Goal: Information Seeking & Learning: Learn about a topic

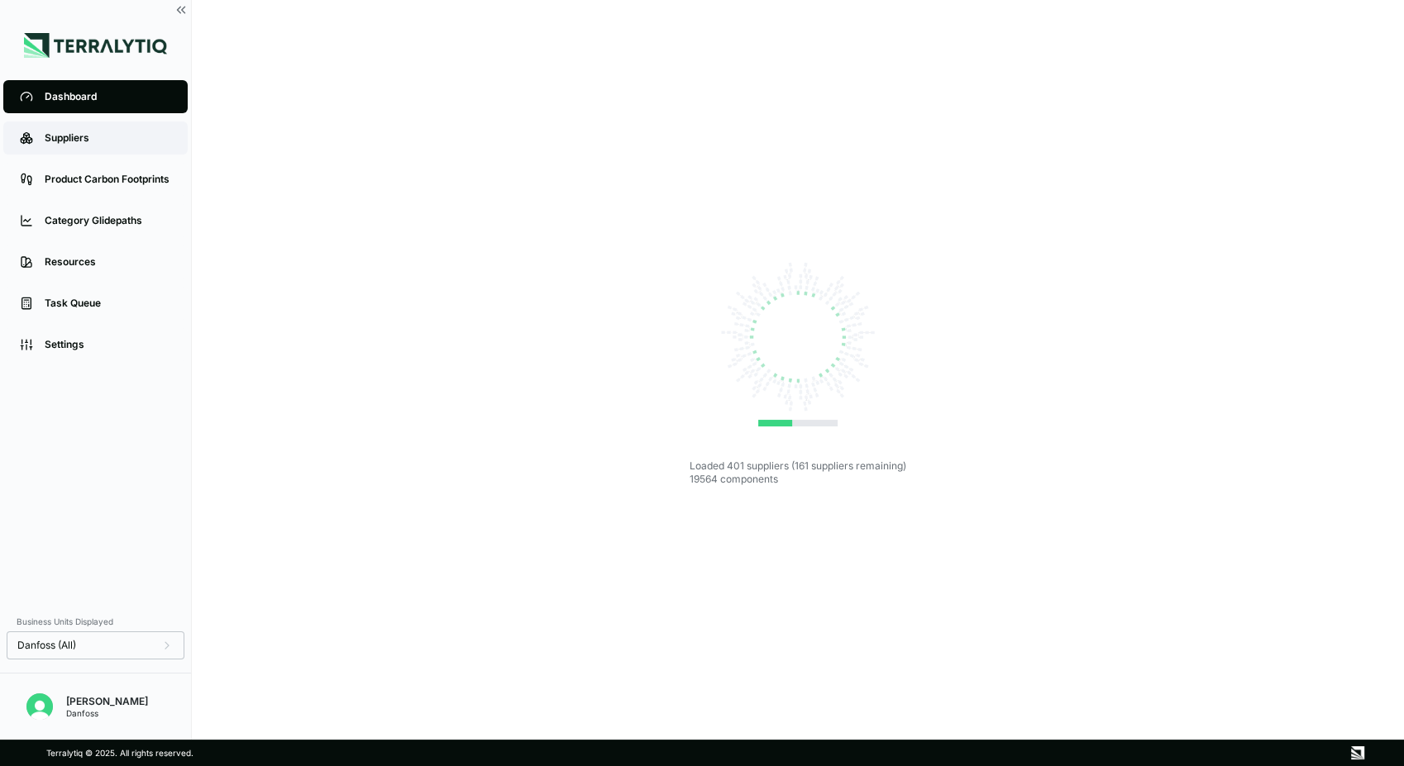
click at [119, 136] on div "Suppliers" at bounding box center [108, 137] width 126 height 13
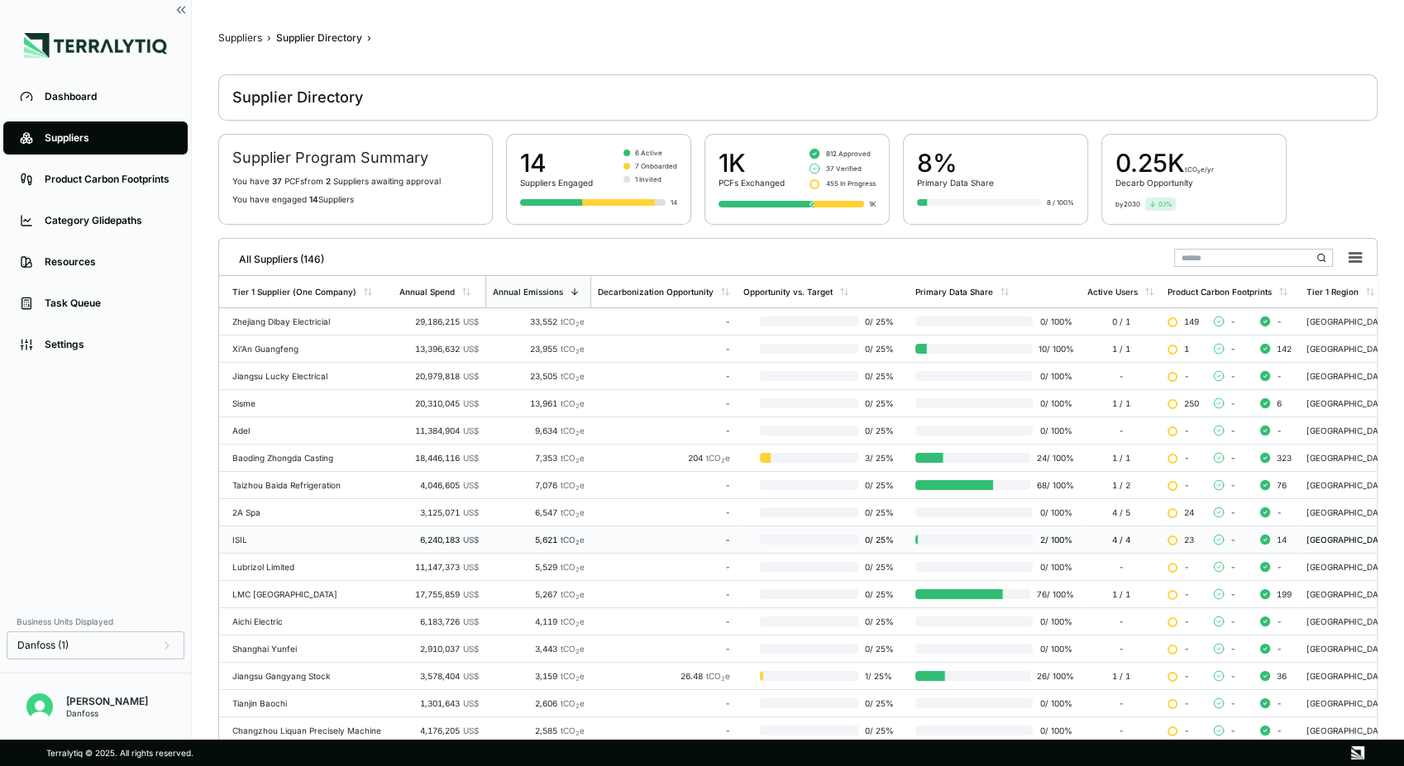
click at [300, 536] on div "ISIL" at bounding box center [309, 540] width 154 height 10
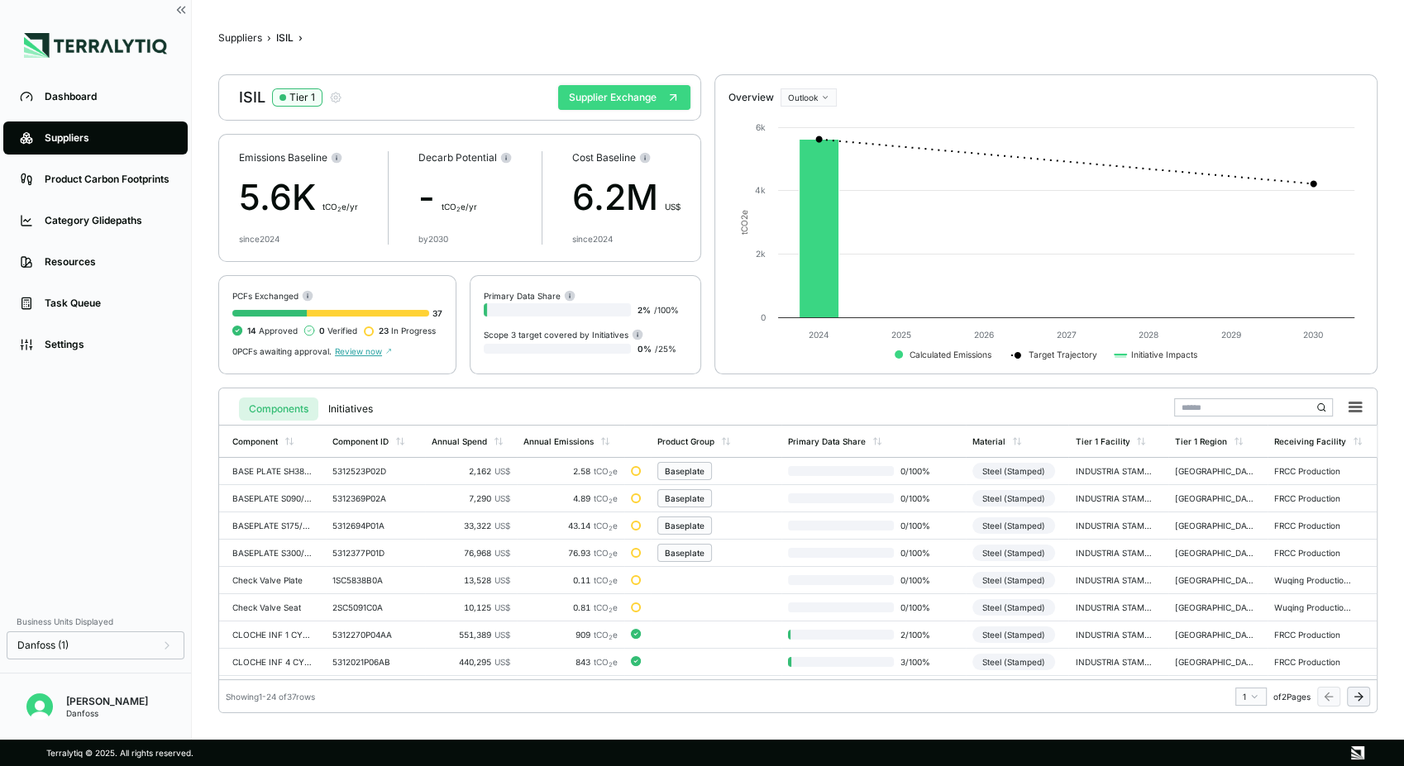
click at [600, 98] on button "Supplier Exchange" at bounding box center [624, 97] width 132 height 25
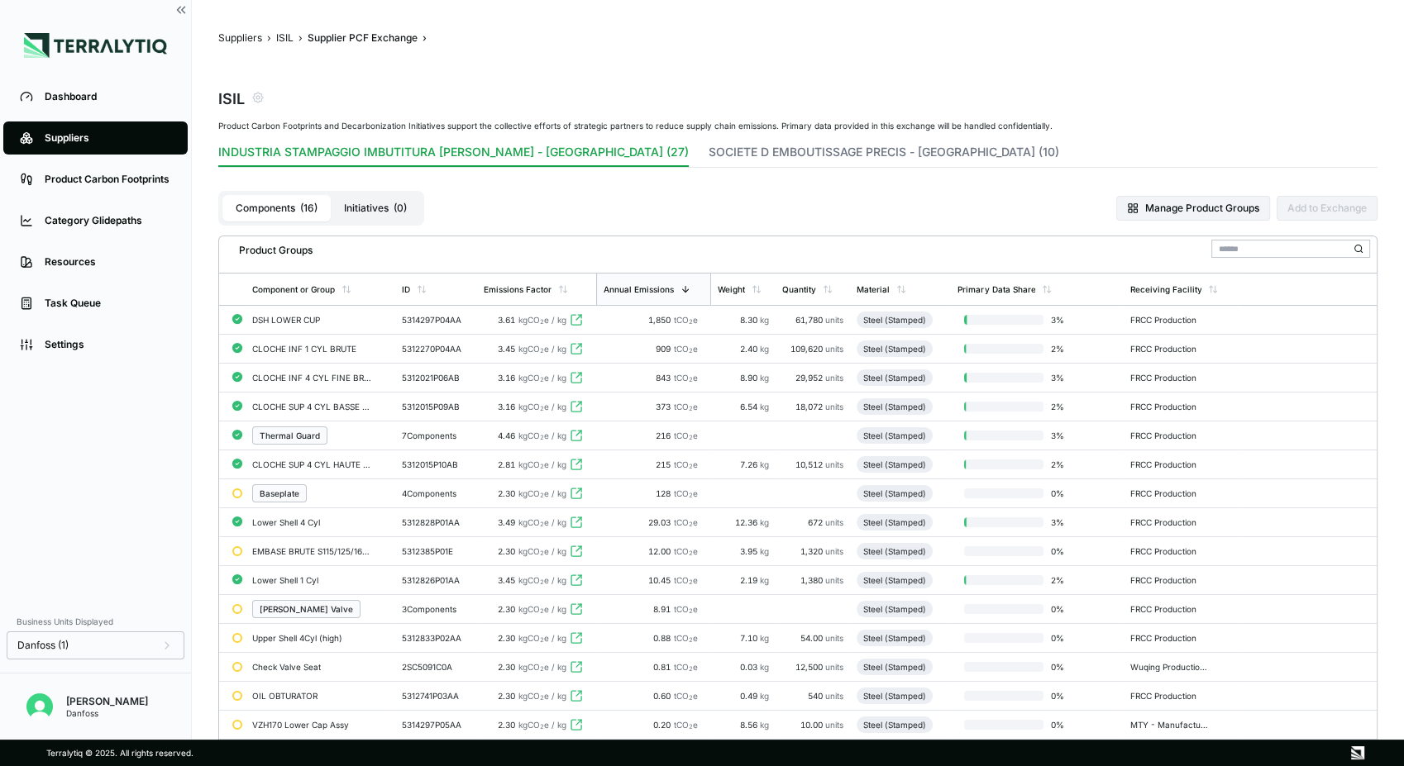
click at [358, 320] on div "DSH LOWER CUP" at bounding box center [311, 320] width 119 height 10
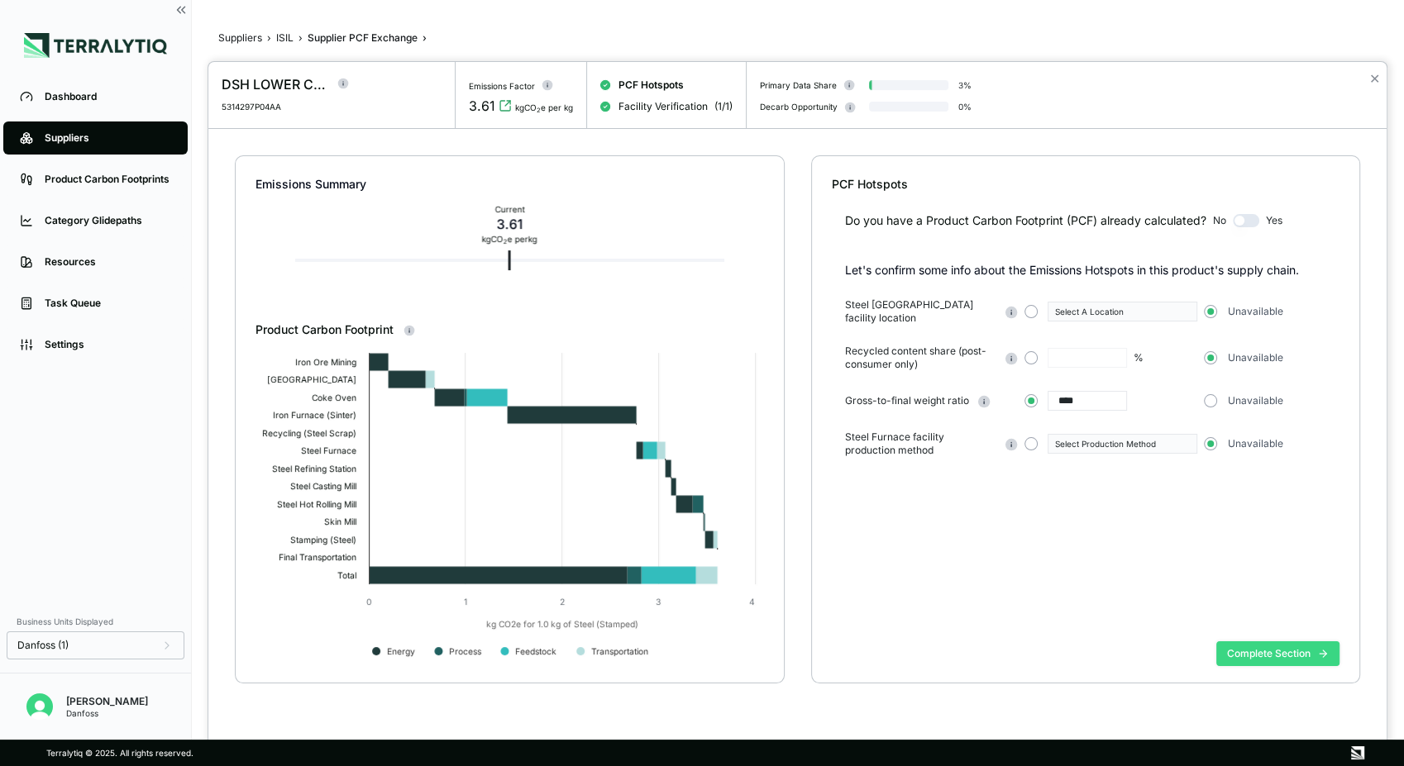
click at [1283, 655] on button "Complete Section" at bounding box center [1277, 653] width 123 height 25
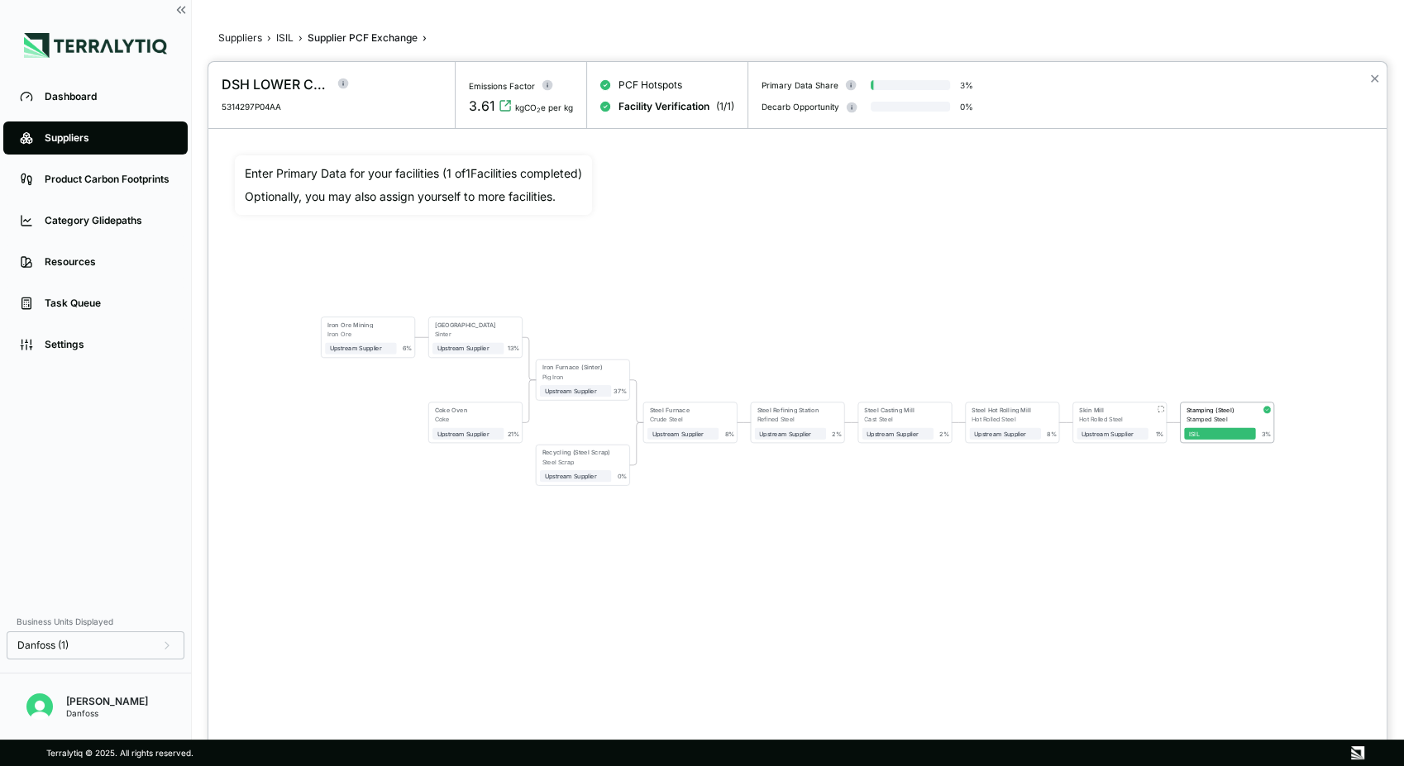
click at [284, 37] on div at bounding box center [702, 383] width 1404 height 766
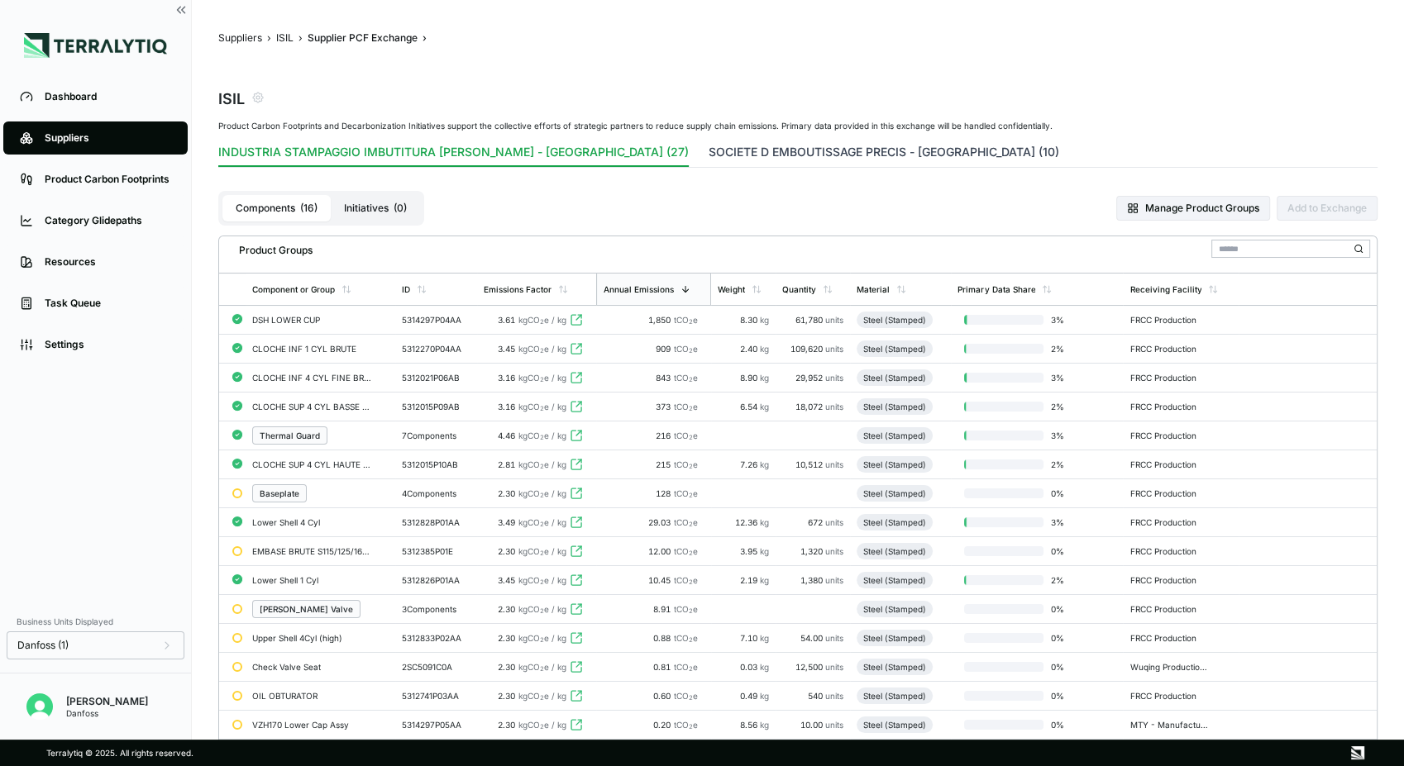
click at [708, 149] on button "SOCIETE D EMBOUTISSAGE PRECIS - [GEOGRAPHIC_DATA] (10)" at bounding box center [883, 155] width 350 height 23
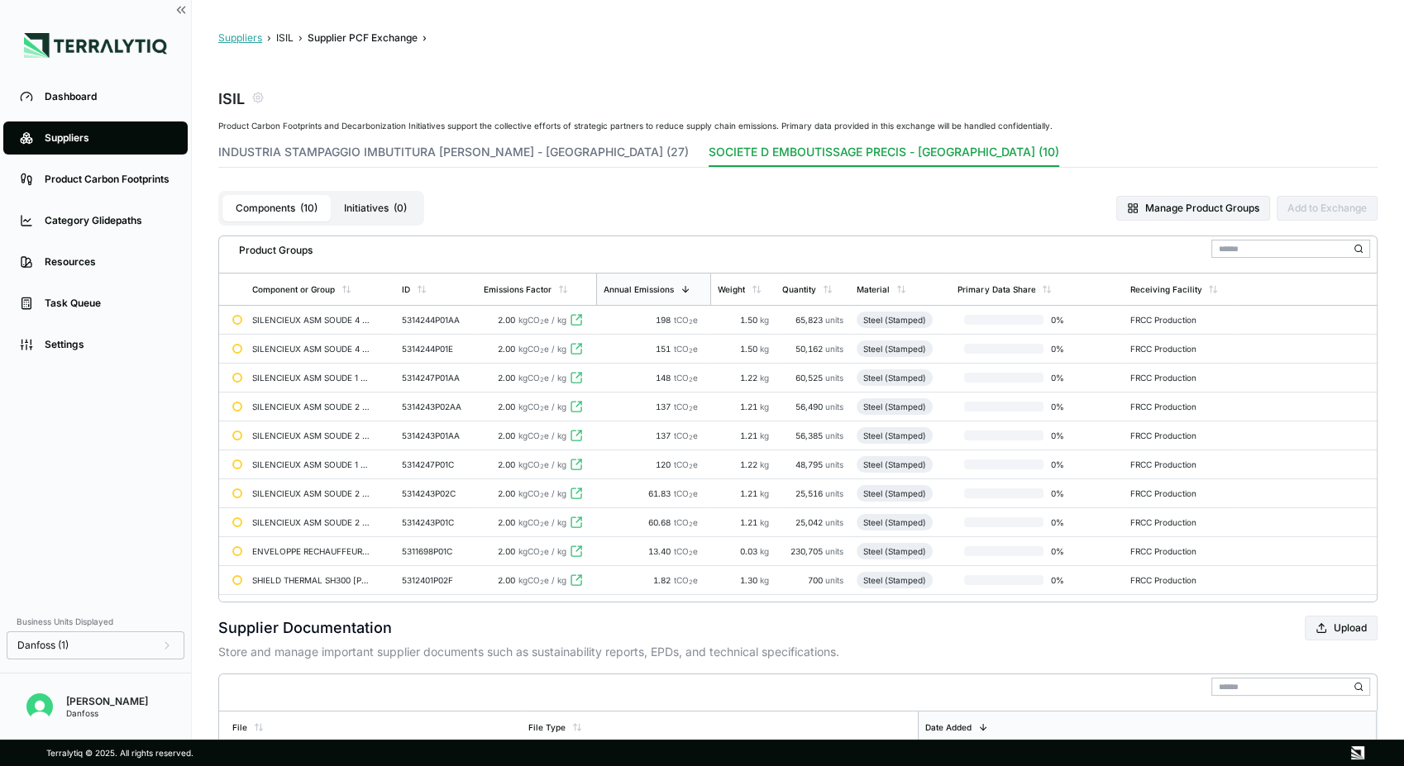
click at [237, 39] on button "Suppliers" at bounding box center [240, 37] width 44 height 13
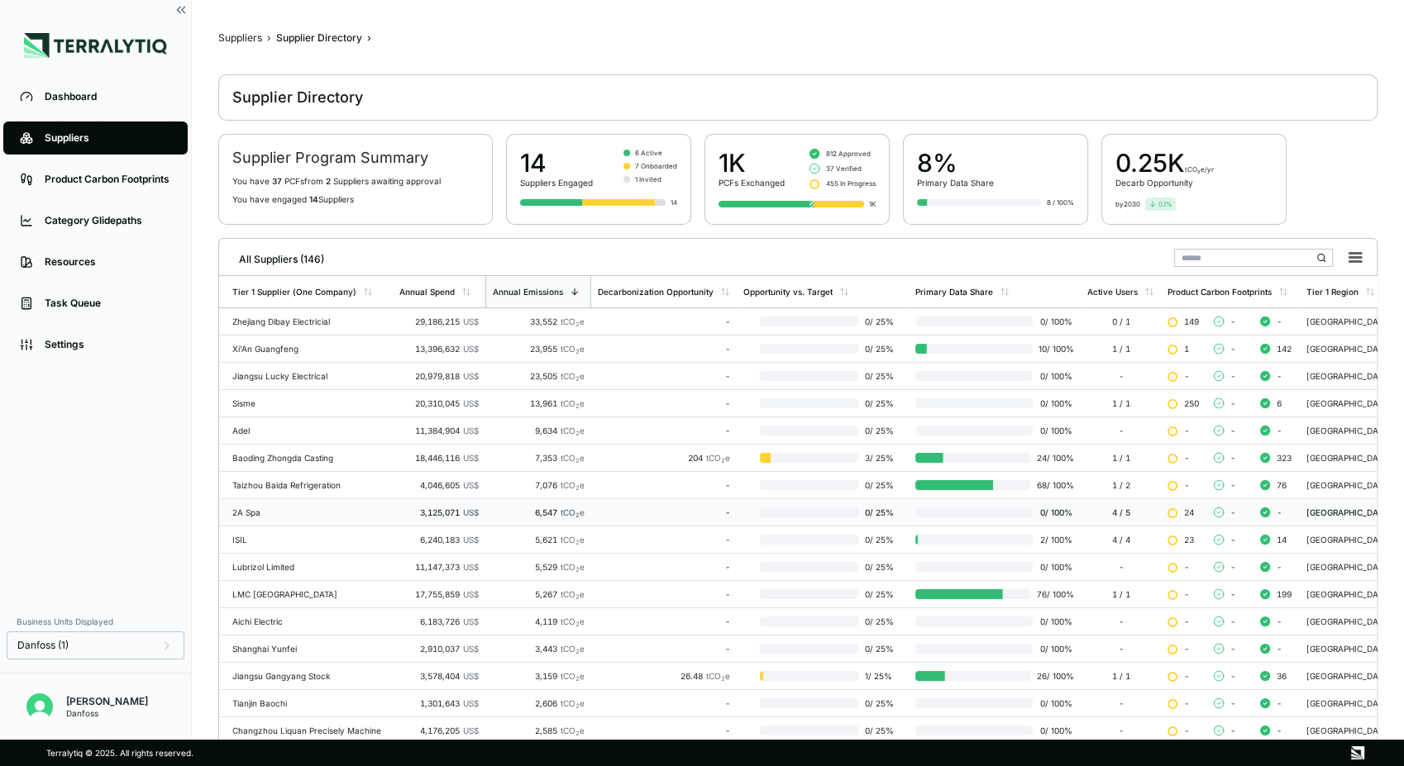
click at [250, 510] on div "2A Spa" at bounding box center [309, 513] width 154 height 10
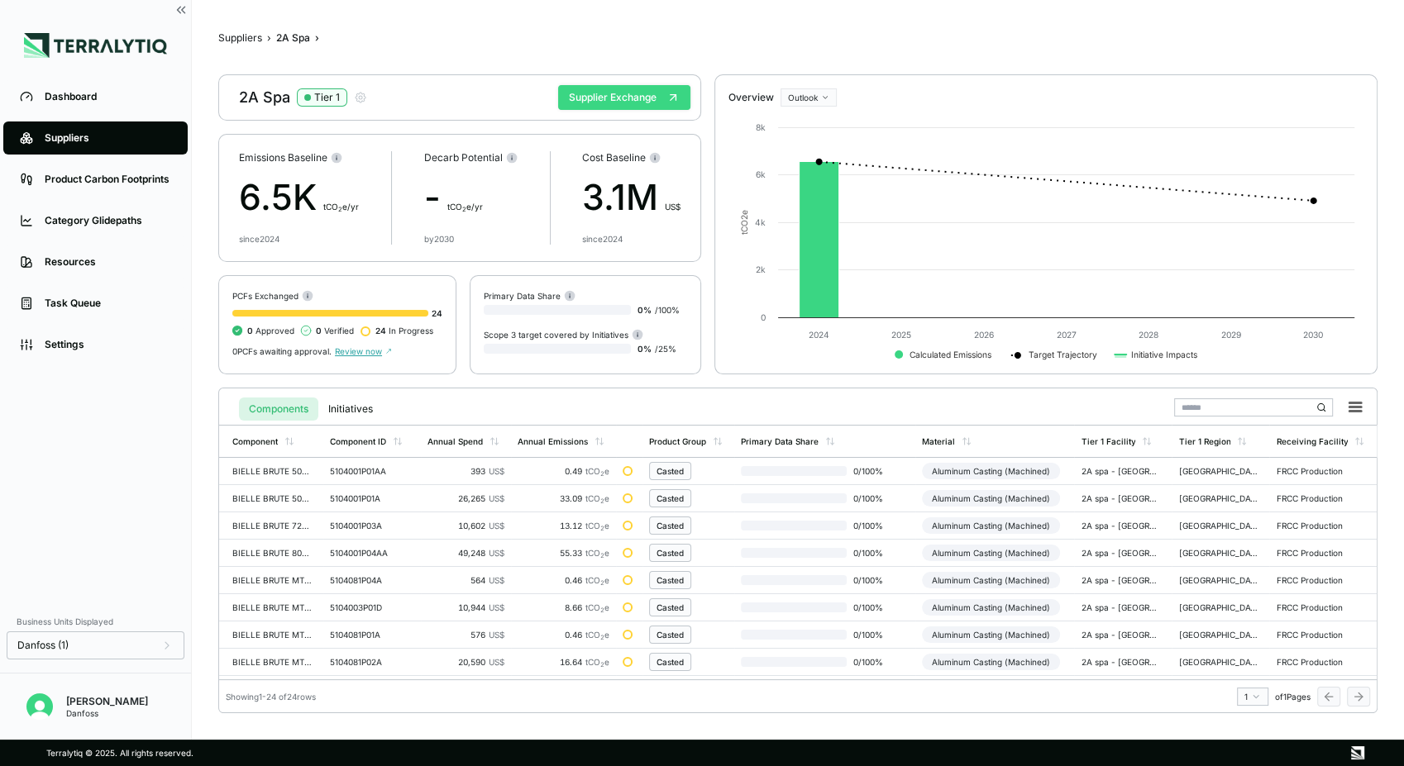
click at [576, 99] on button "Supplier Exchange" at bounding box center [624, 97] width 132 height 25
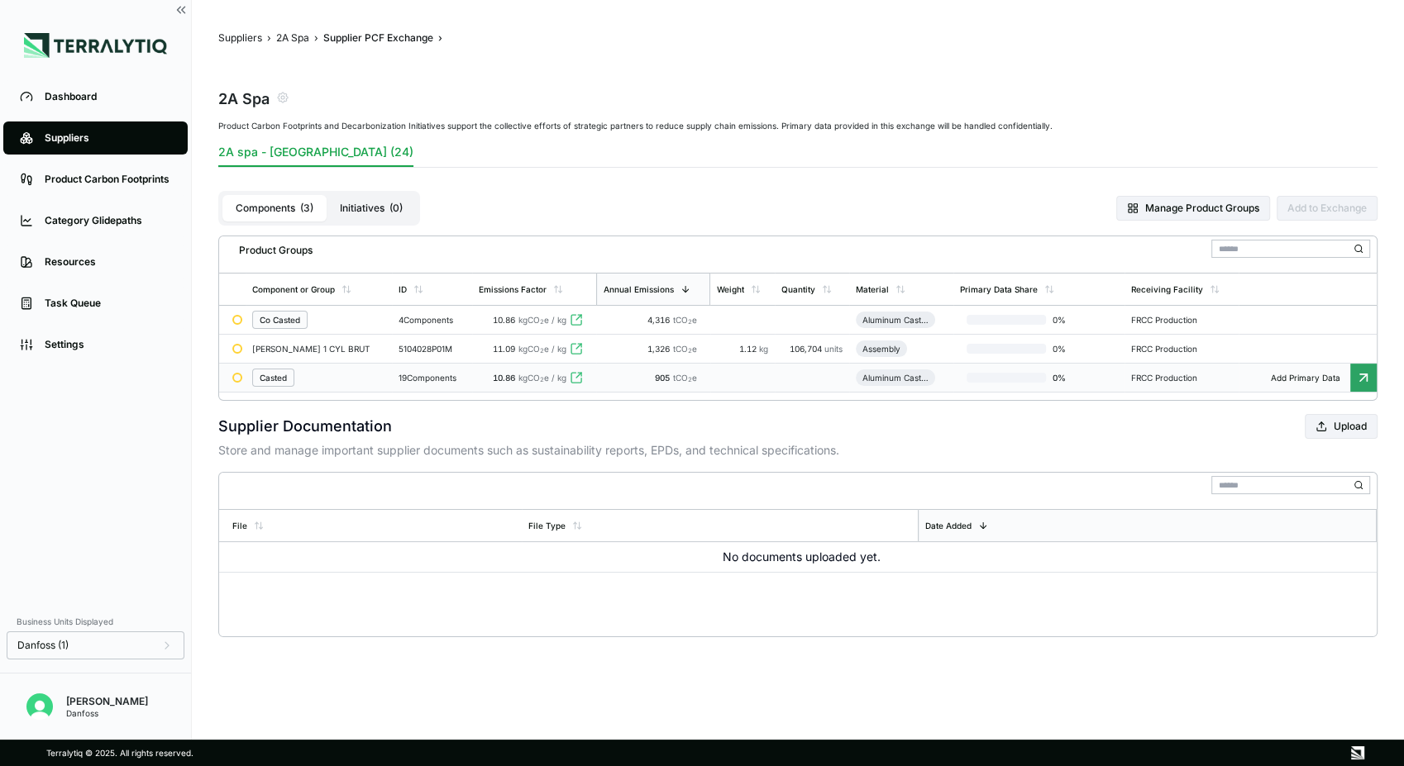
click at [328, 383] on div "Casted" at bounding box center [319, 378] width 134 height 18
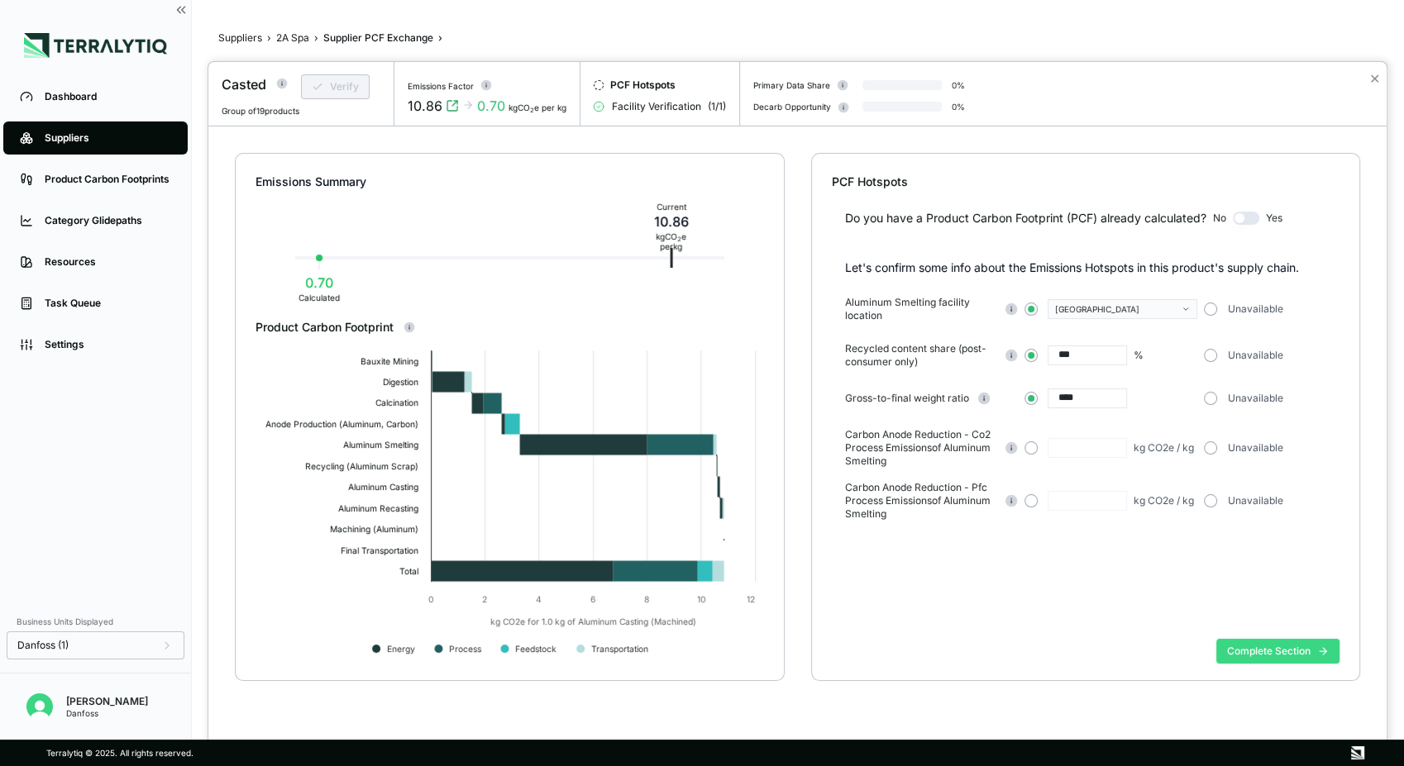
click at [1266, 649] on button "Complete Section" at bounding box center [1277, 651] width 123 height 25
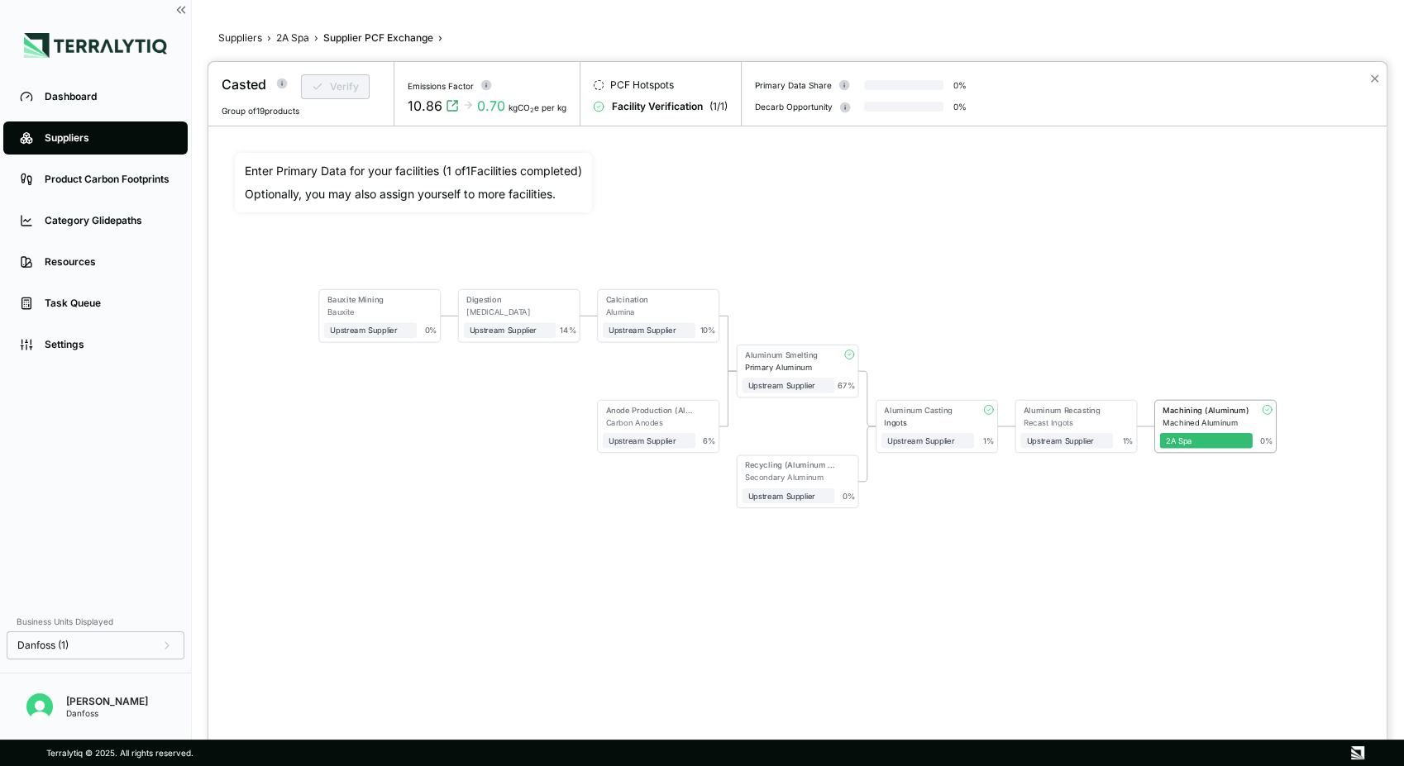
click at [291, 38] on div at bounding box center [702, 383] width 1404 height 766
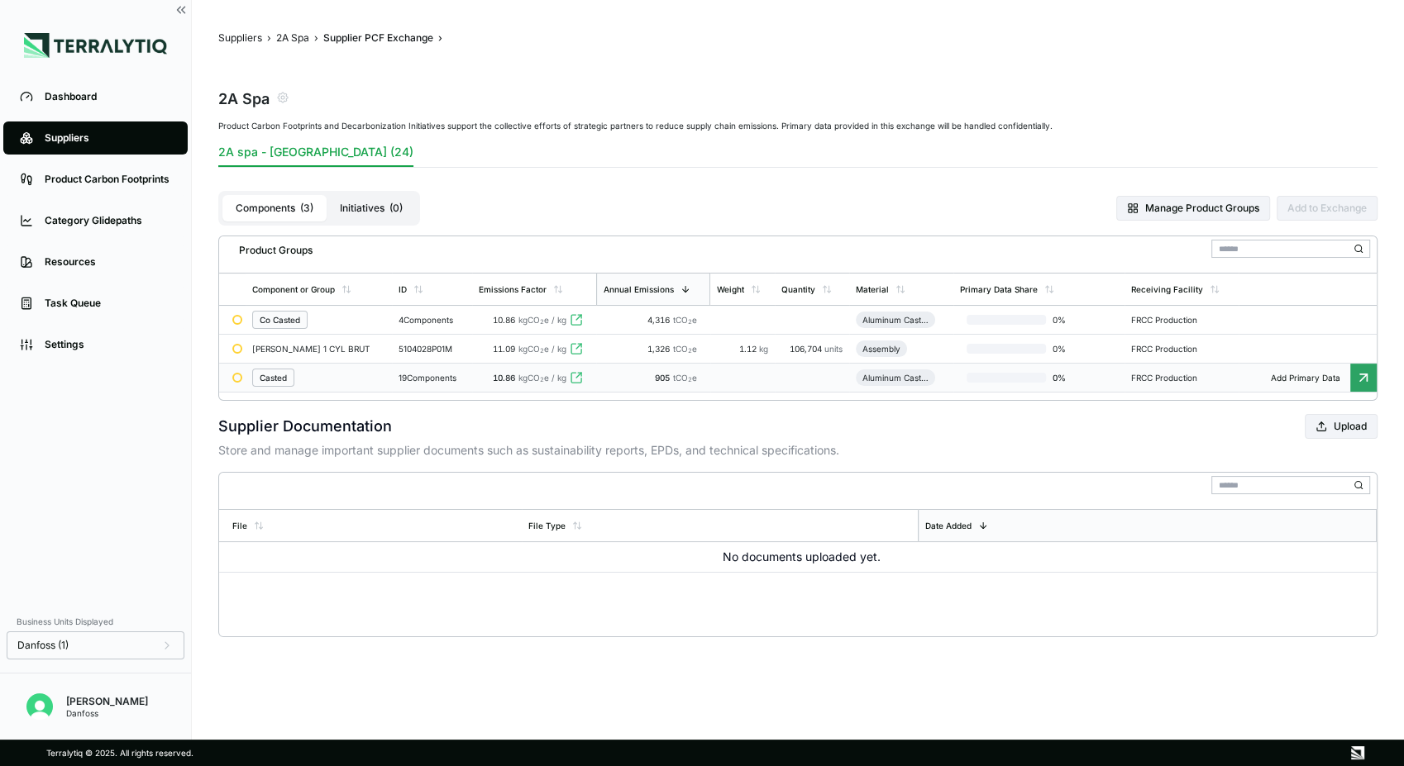
click at [339, 375] on div "Casted" at bounding box center [319, 378] width 134 height 18
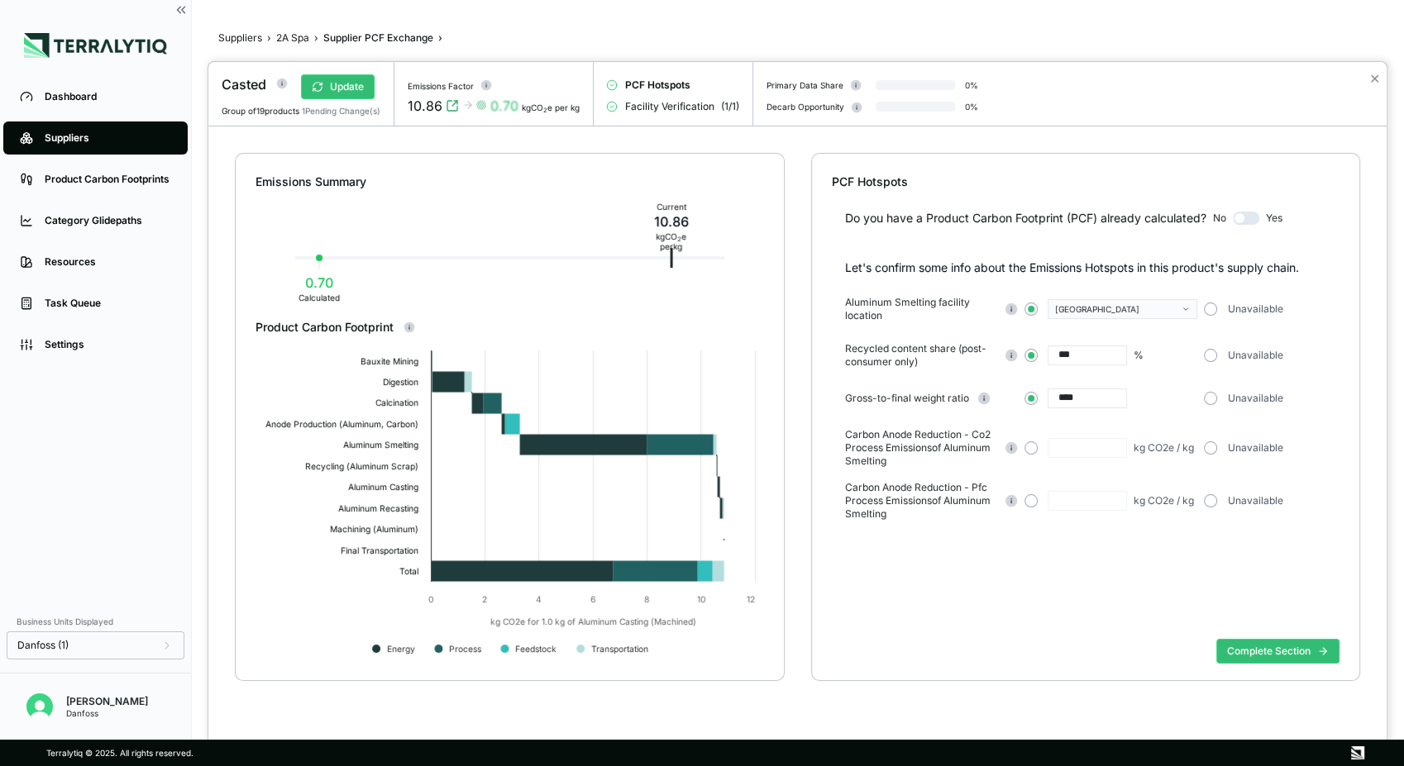
click at [284, 40] on div at bounding box center [702, 383] width 1404 height 766
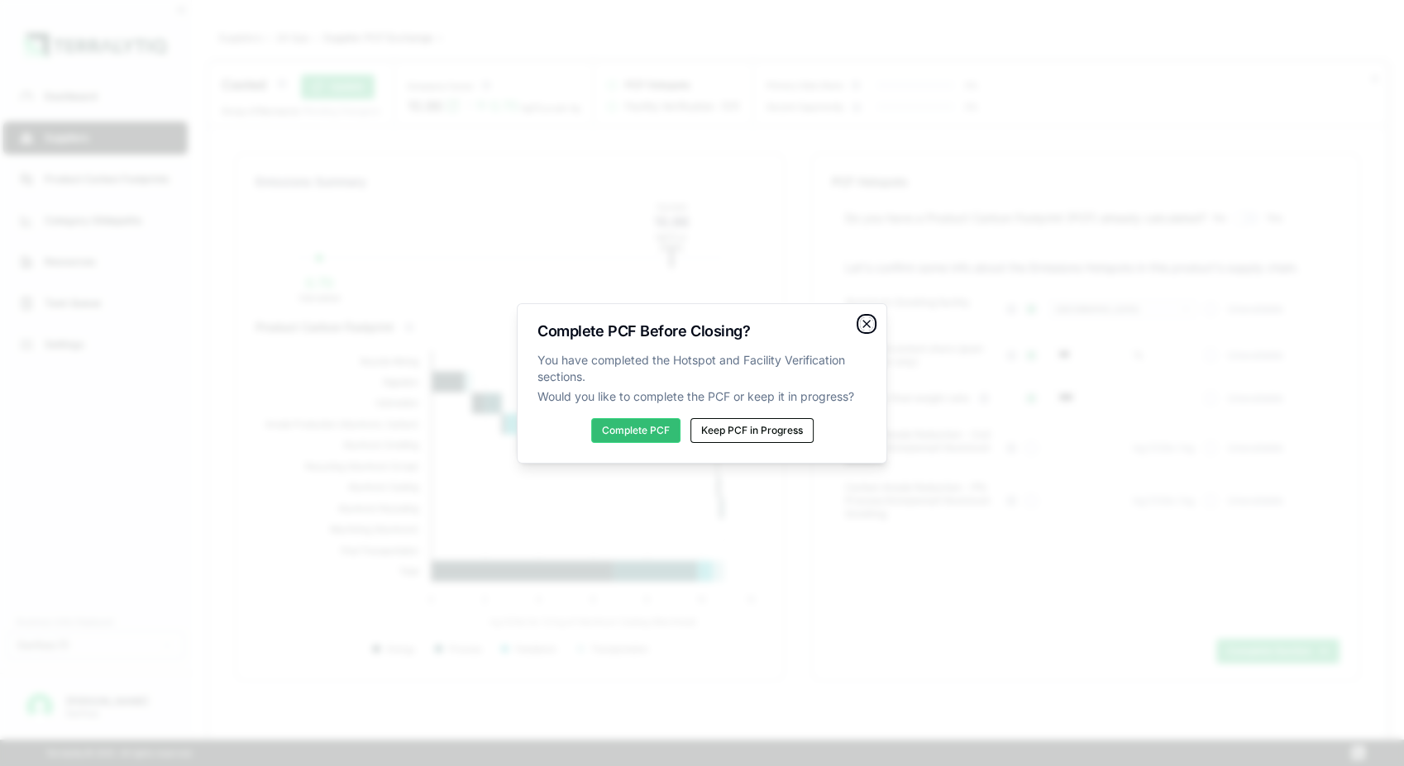
click at [866, 327] on icon "button" at bounding box center [866, 323] width 13 height 13
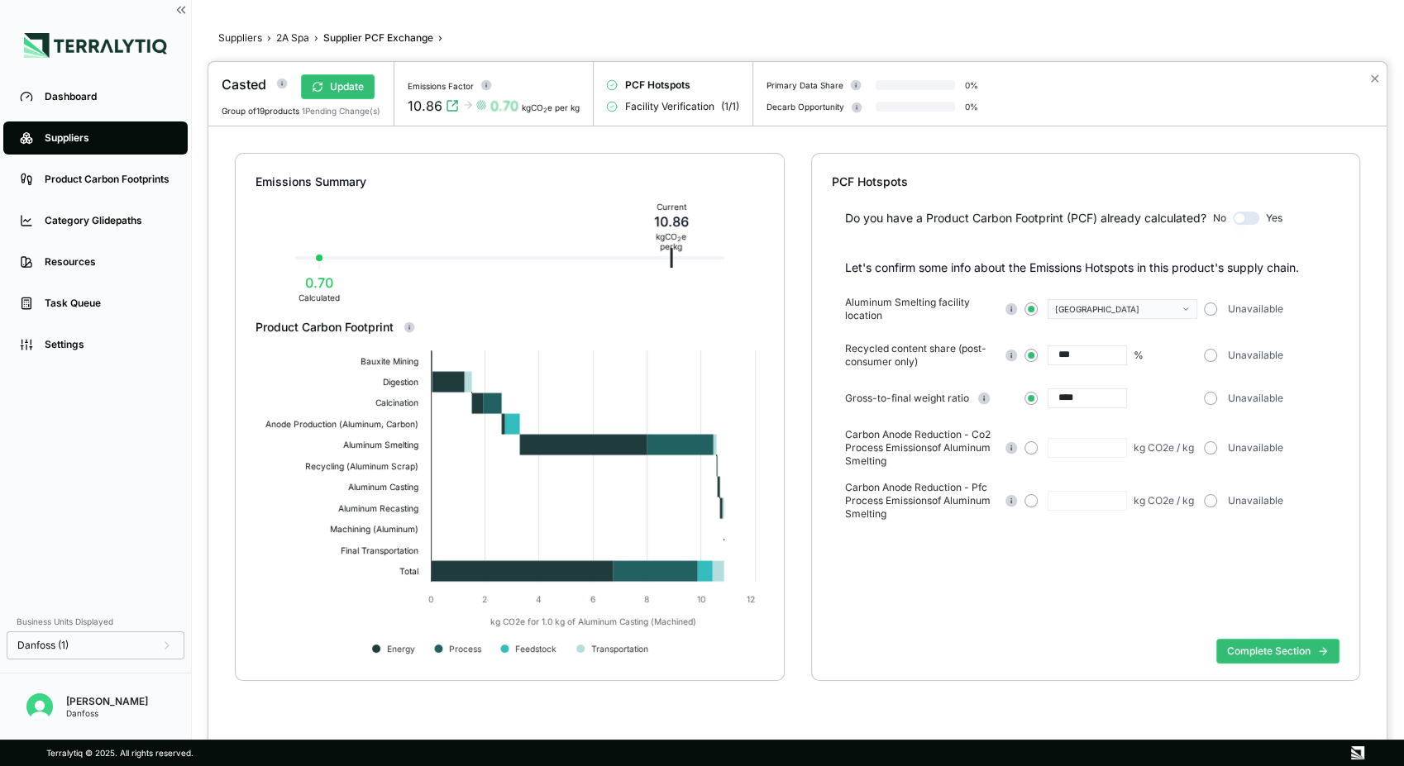
click at [236, 41] on div at bounding box center [702, 383] width 1404 height 766
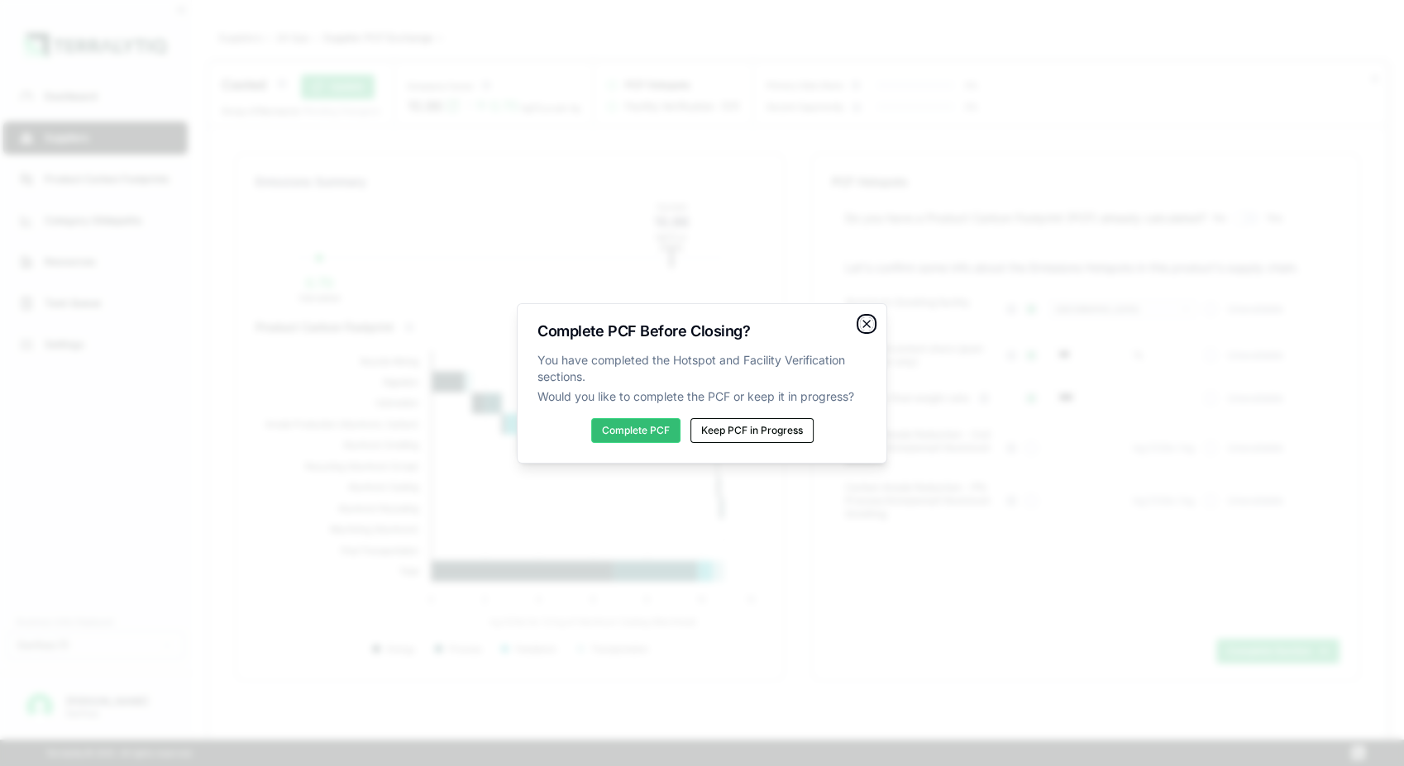
click at [865, 327] on icon "button" at bounding box center [866, 323] width 13 height 13
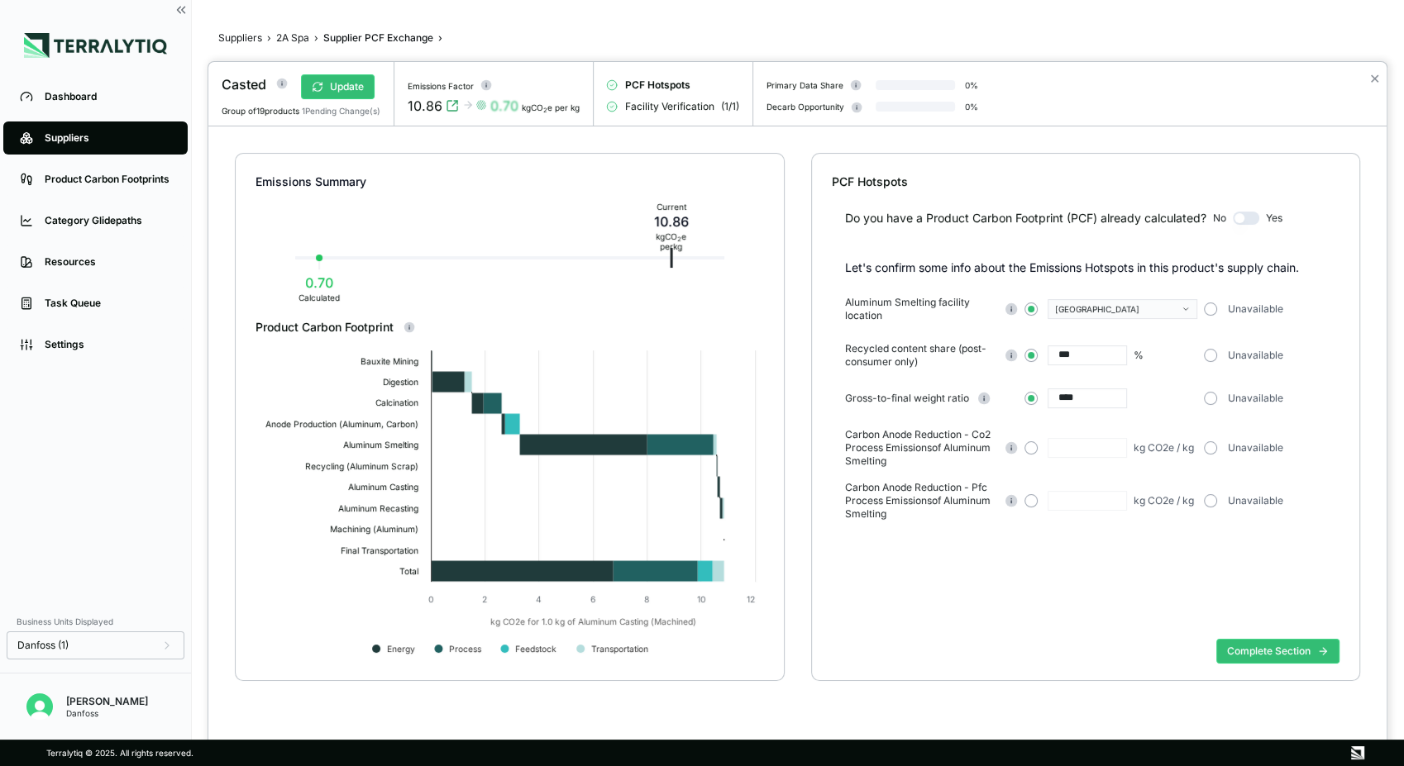
click at [87, 136] on div at bounding box center [702, 383] width 1404 height 766
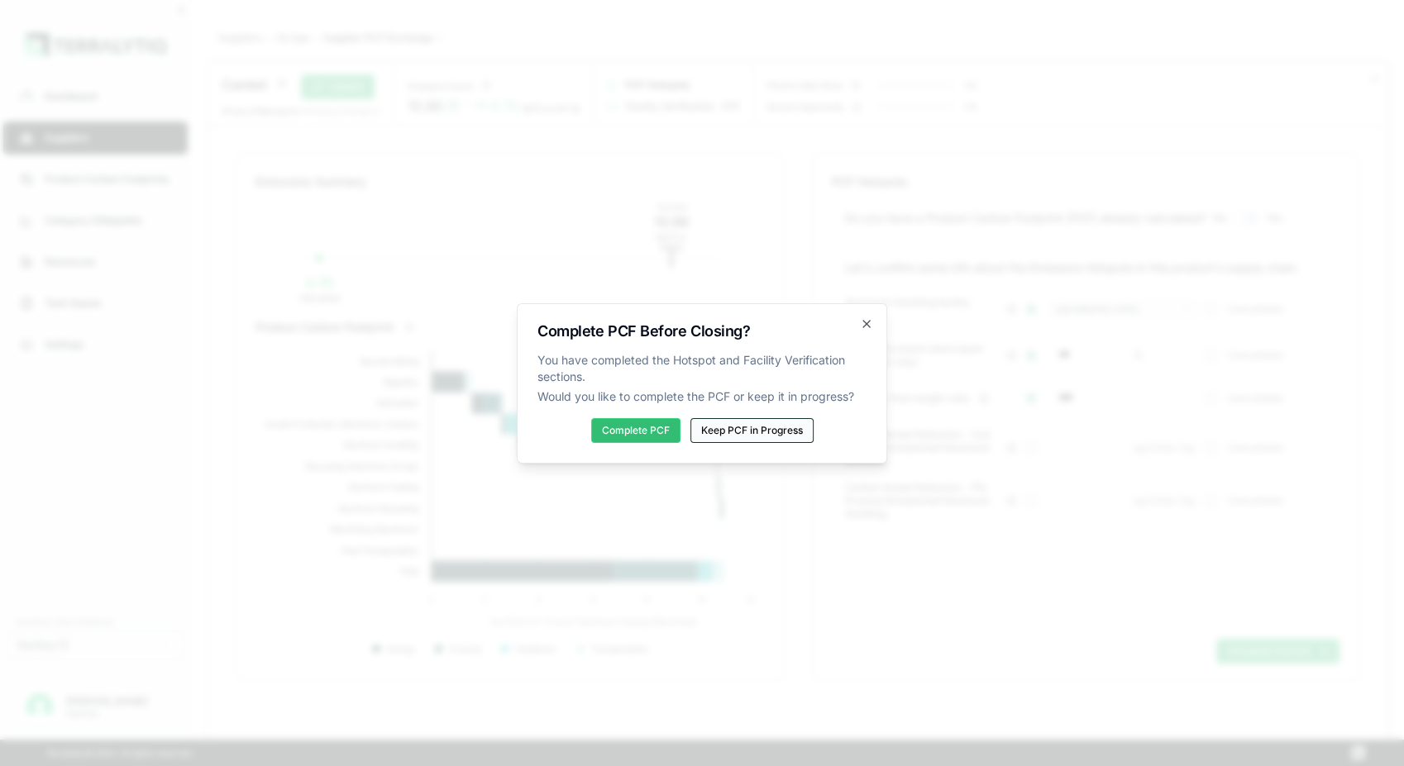
click at [734, 430] on button "Keep PCF in Progress" at bounding box center [751, 430] width 123 height 25
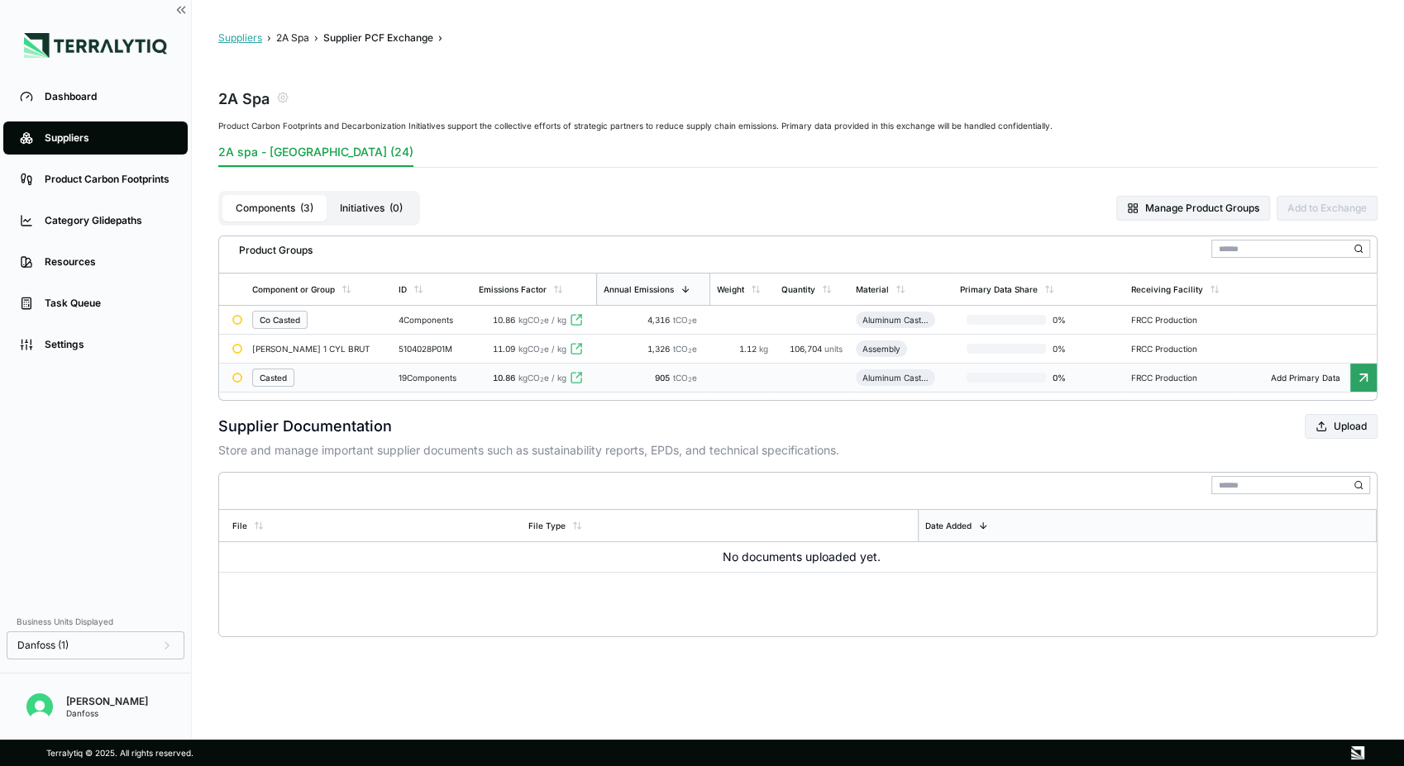
click at [239, 44] on button "Suppliers" at bounding box center [240, 37] width 44 height 13
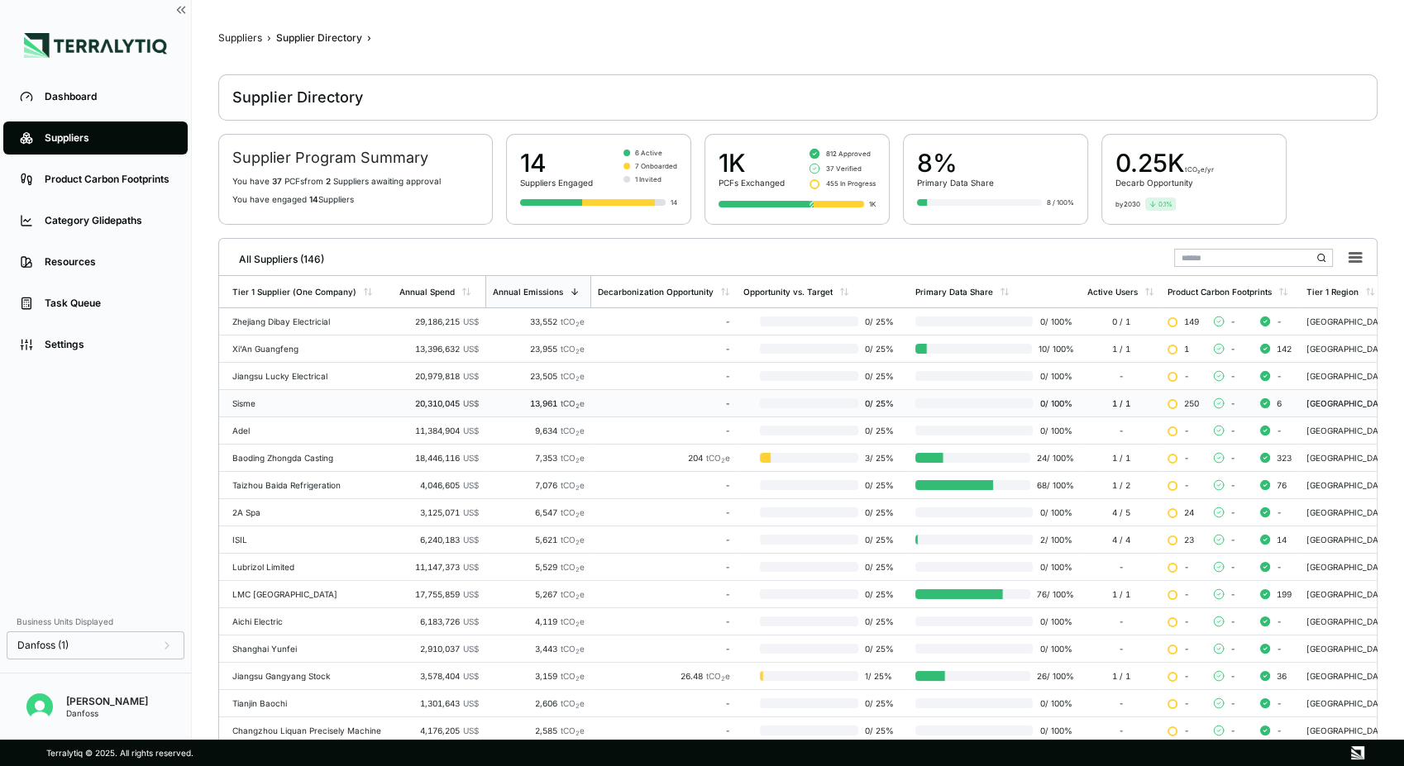
click at [294, 400] on div "Sisme" at bounding box center [309, 403] width 154 height 10
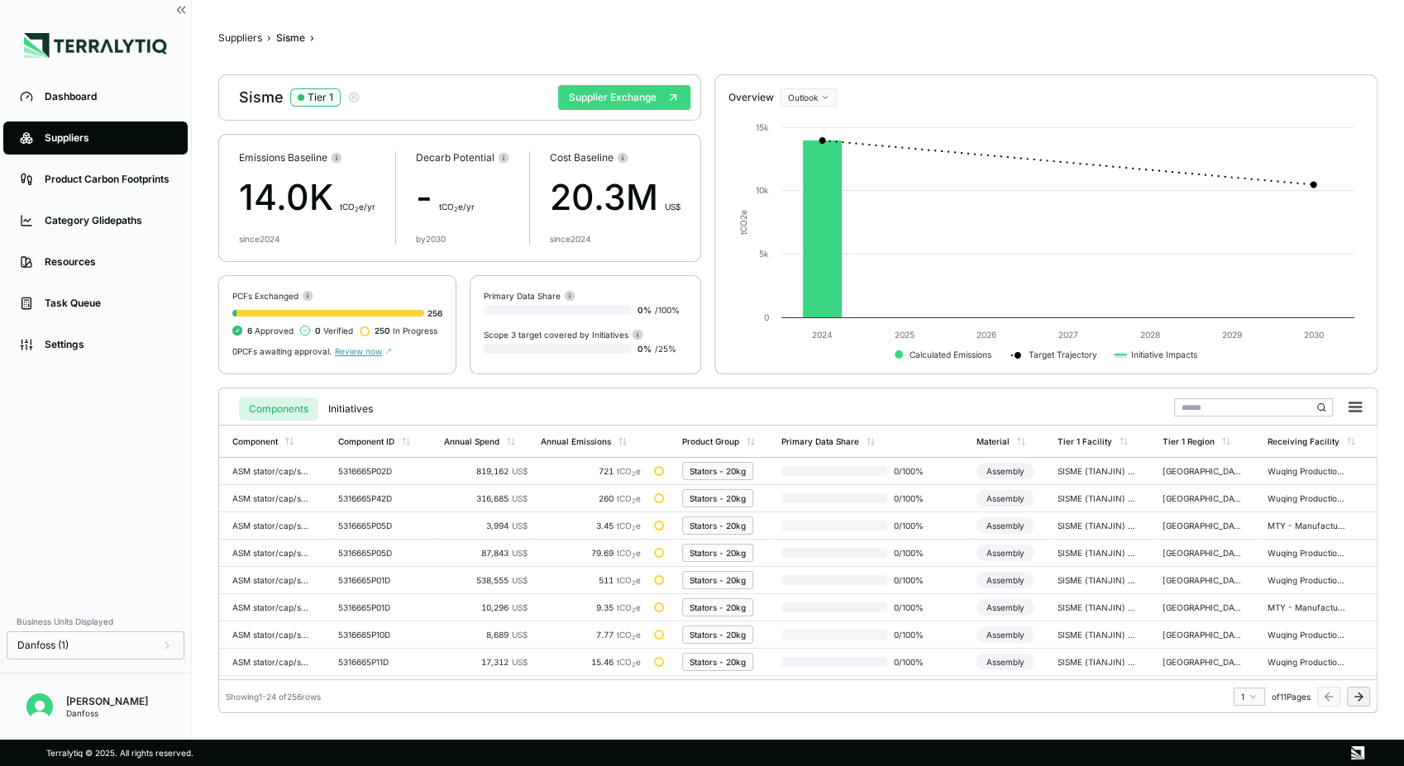
click at [627, 94] on button "Supplier Exchange" at bounding box center [624, 97] width 132 height 25
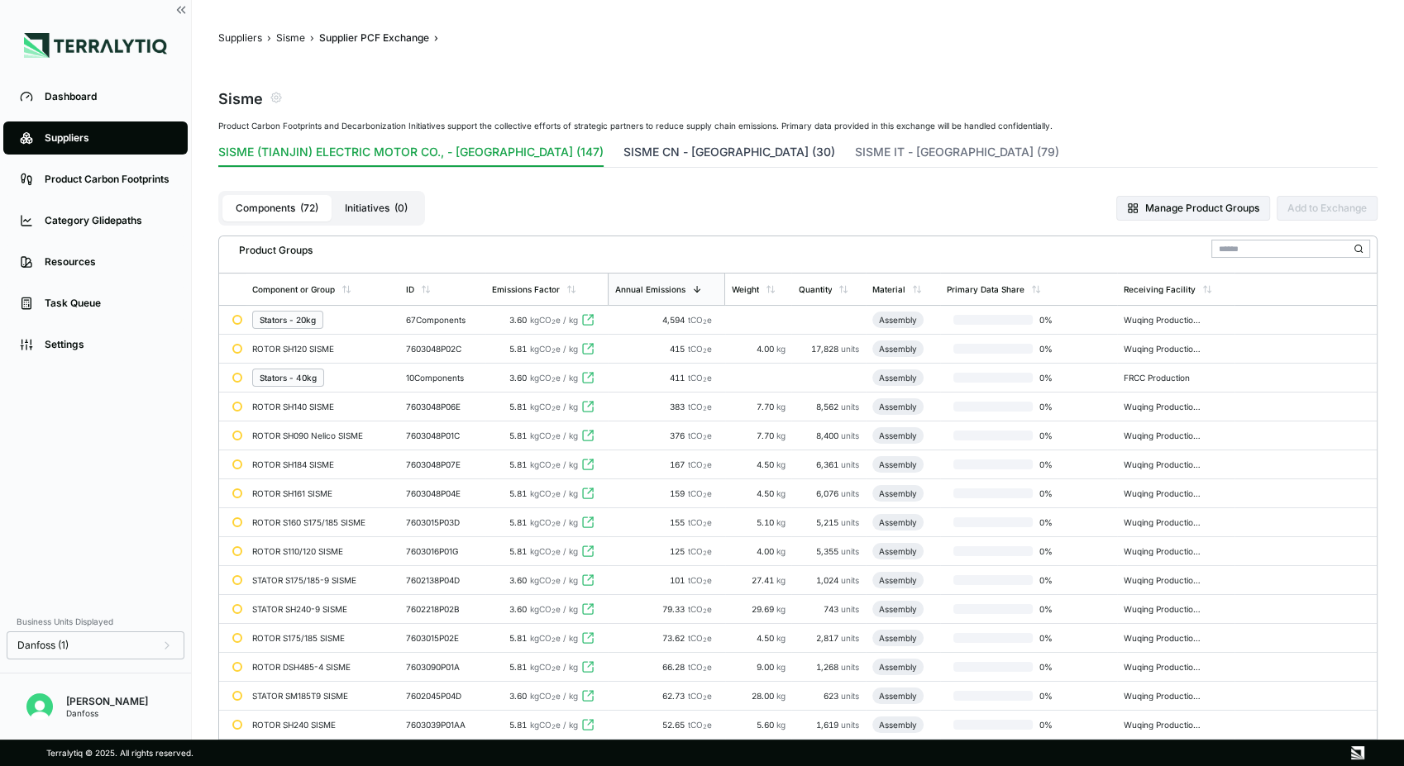
click at [623, 150] on button "SISME CN - [GEOGRAPHIC_DATA] (30)" at bounding box center [729, 155] width 212 height 23
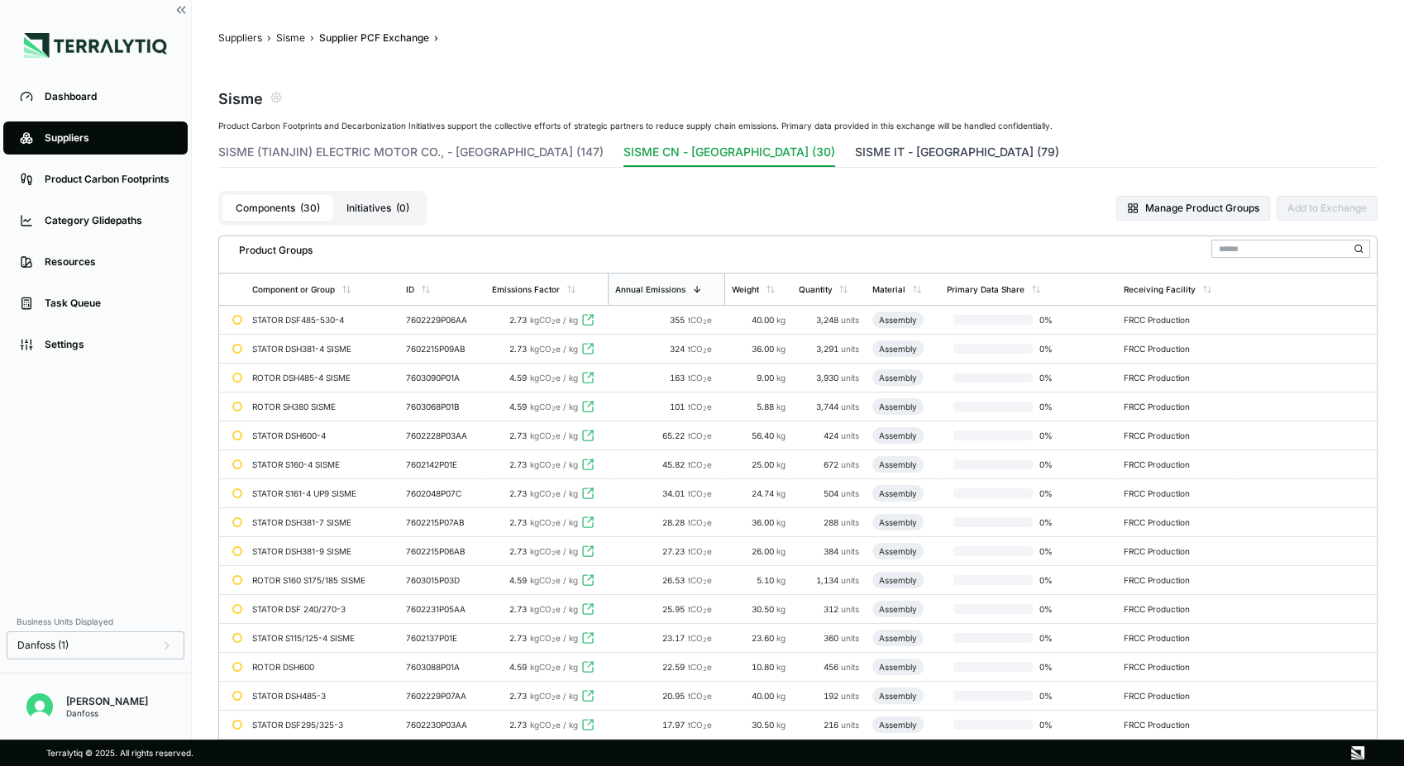
click at [855, 152] on button "SISME IT - [GEOGRAPHIC_DATA] (79)" at bounding box center [957, 155] width 204 height 23
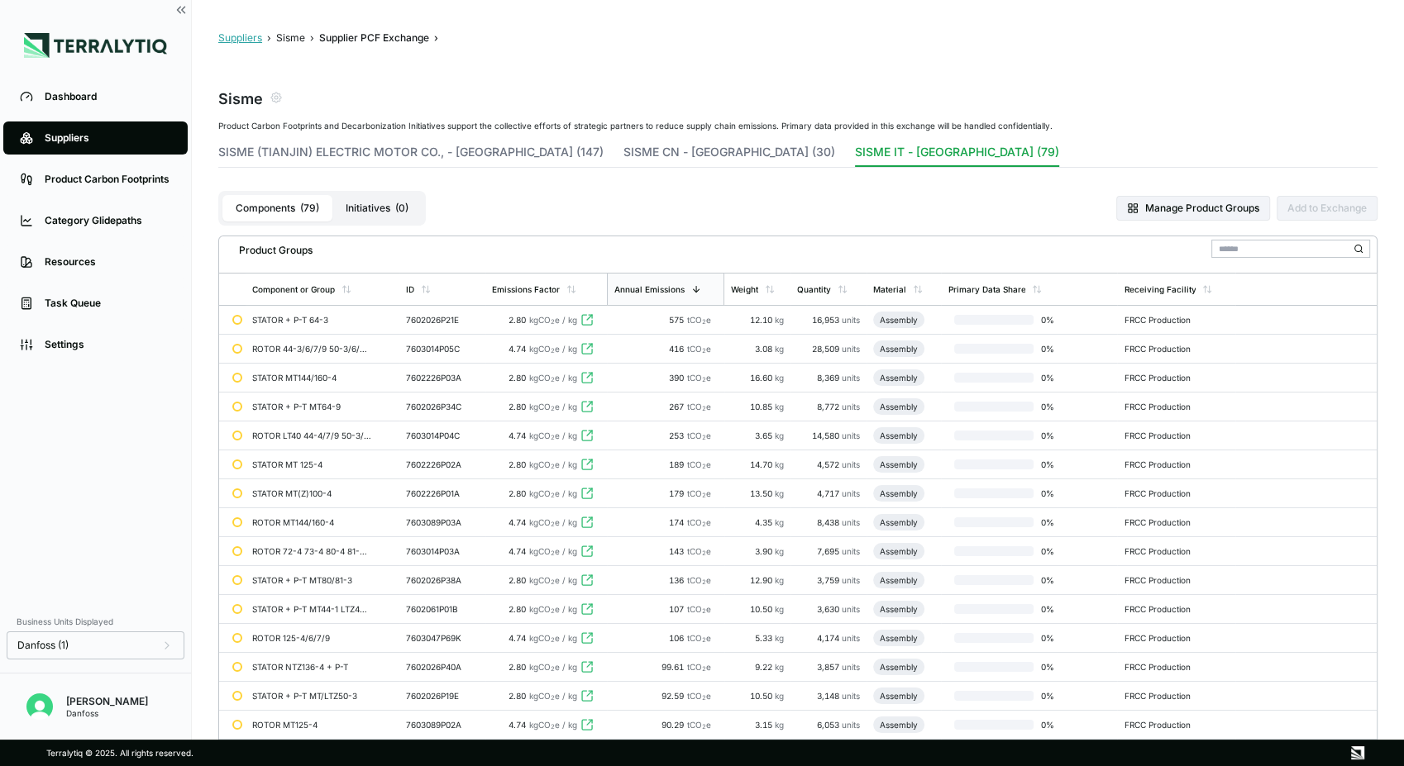
click at [243, 34] on button "Suppliers" at bounding box center [240, 37] width 44 height 13
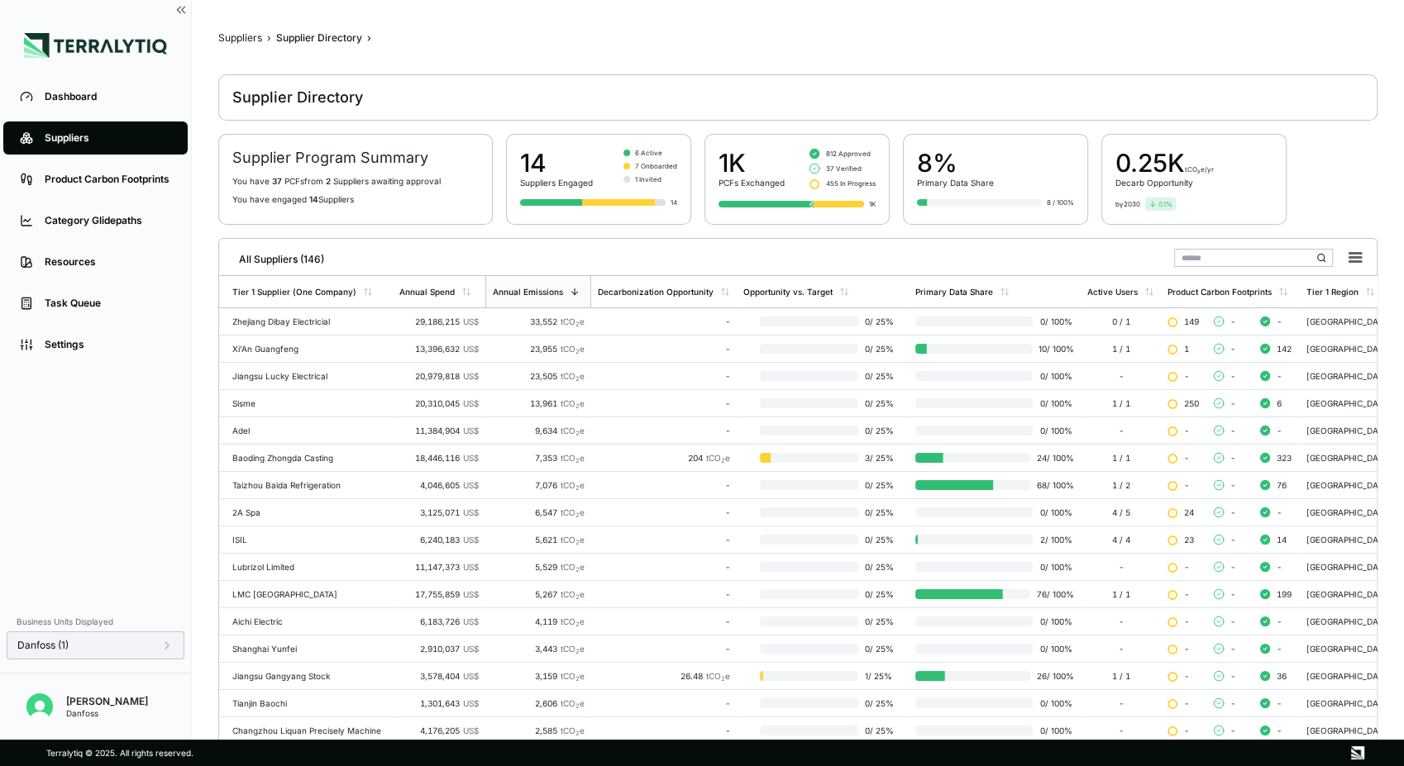
click at [164, 645] on icon at bounding box center [166, 645] width 13 height 13
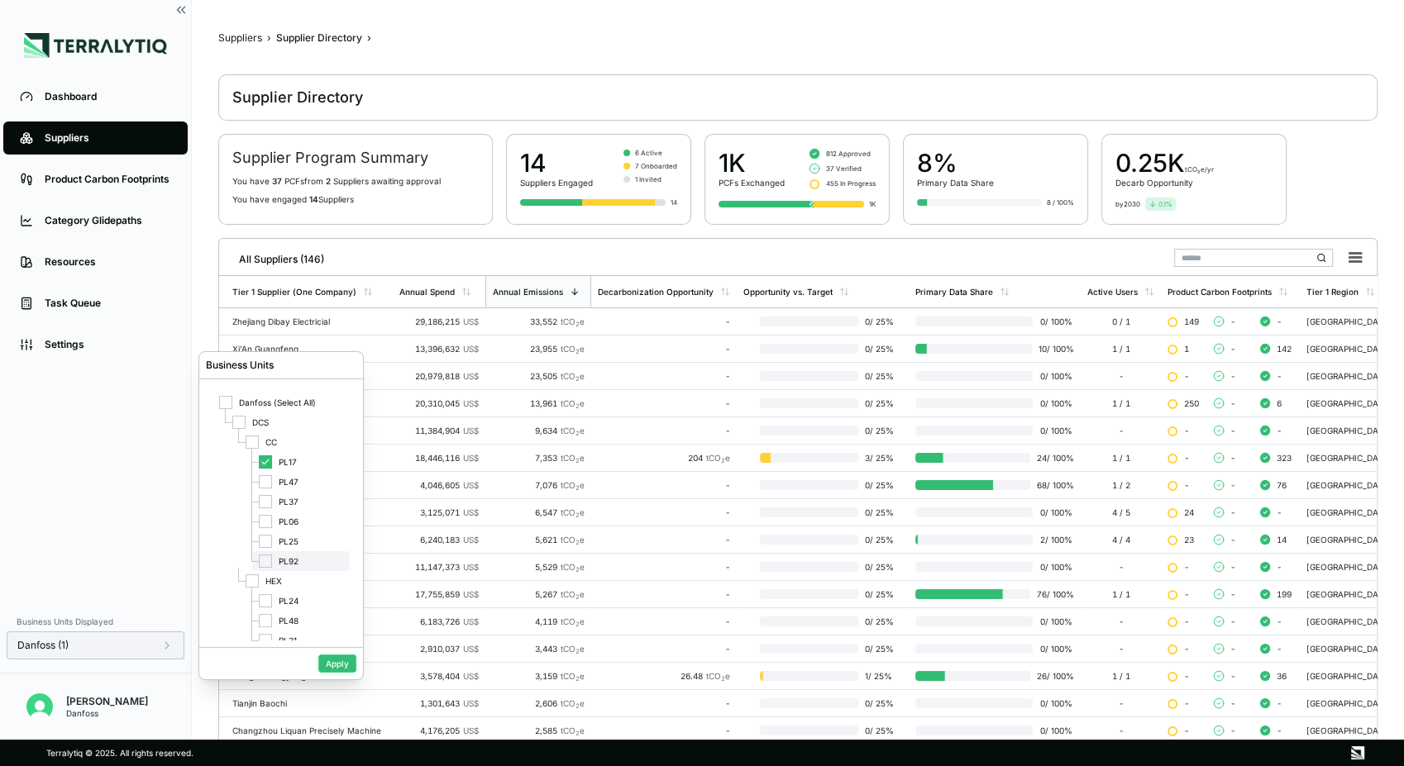
click at [267, 565] on div at bounding box center [265, 561] width 13 height 13
click at [344, 669] on button "Apply" at bounding box center [337, 664] width 38 height 18
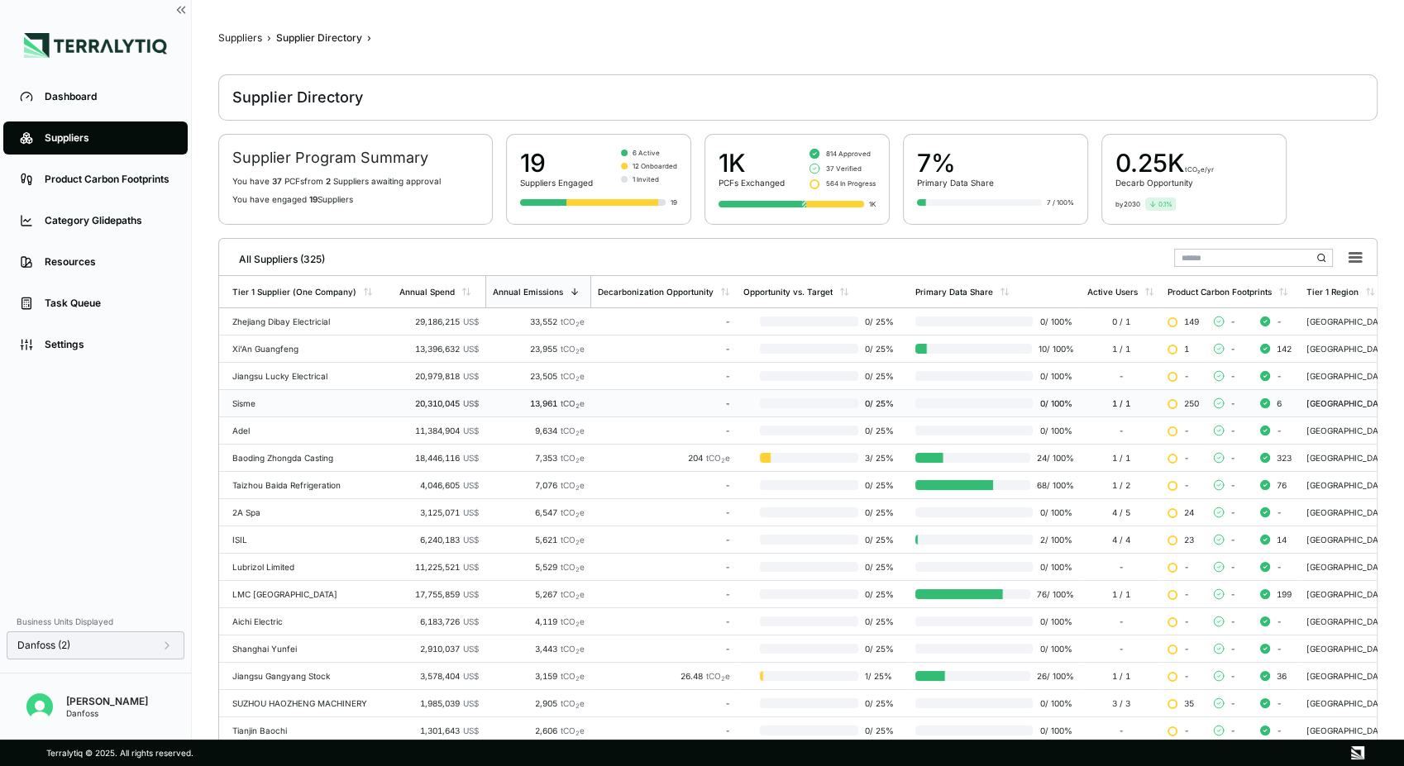
click at [299, 408] on td "Sisme" at bounding box center [306, 403] width 174 height 27
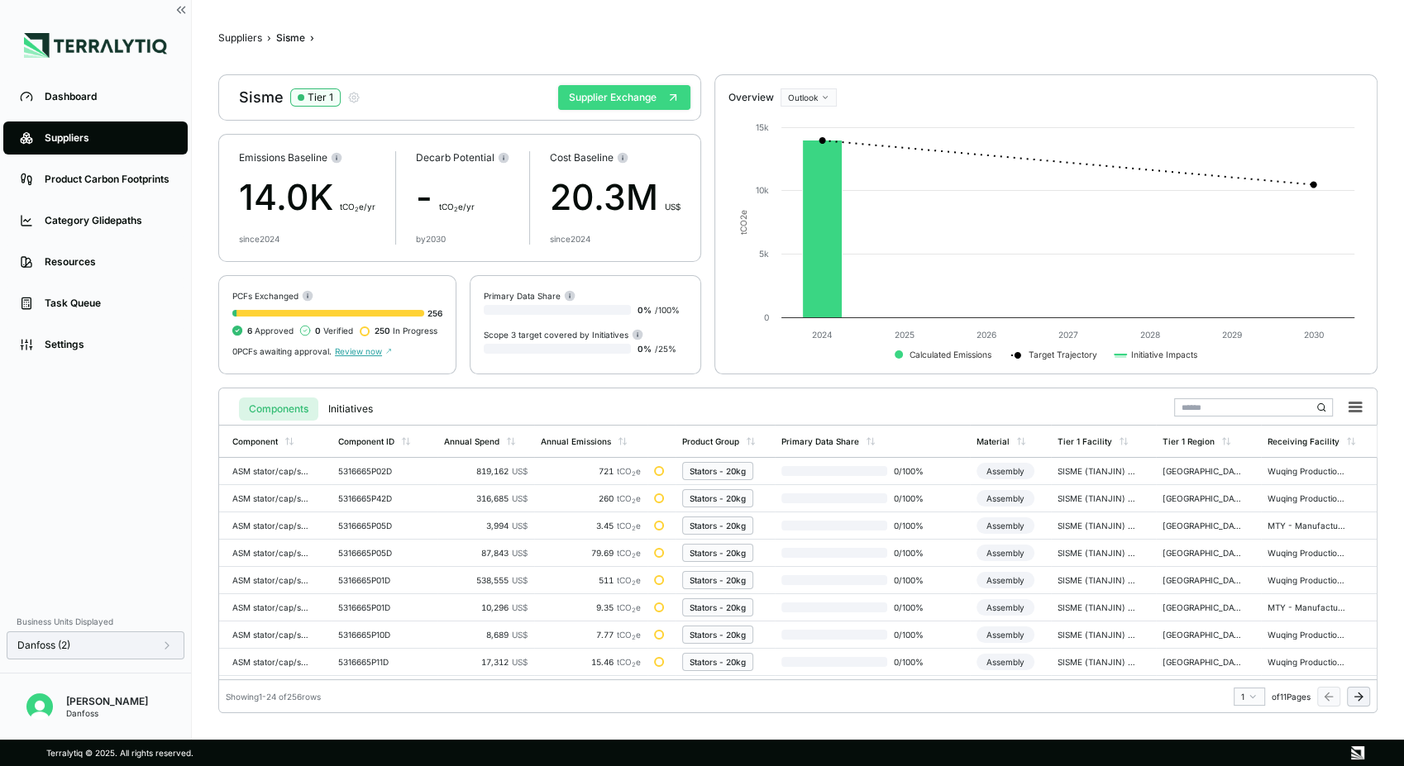
click at [614, 100] on button "Supplier Exchange" at bounding box center [624, 97] width 132 height 25
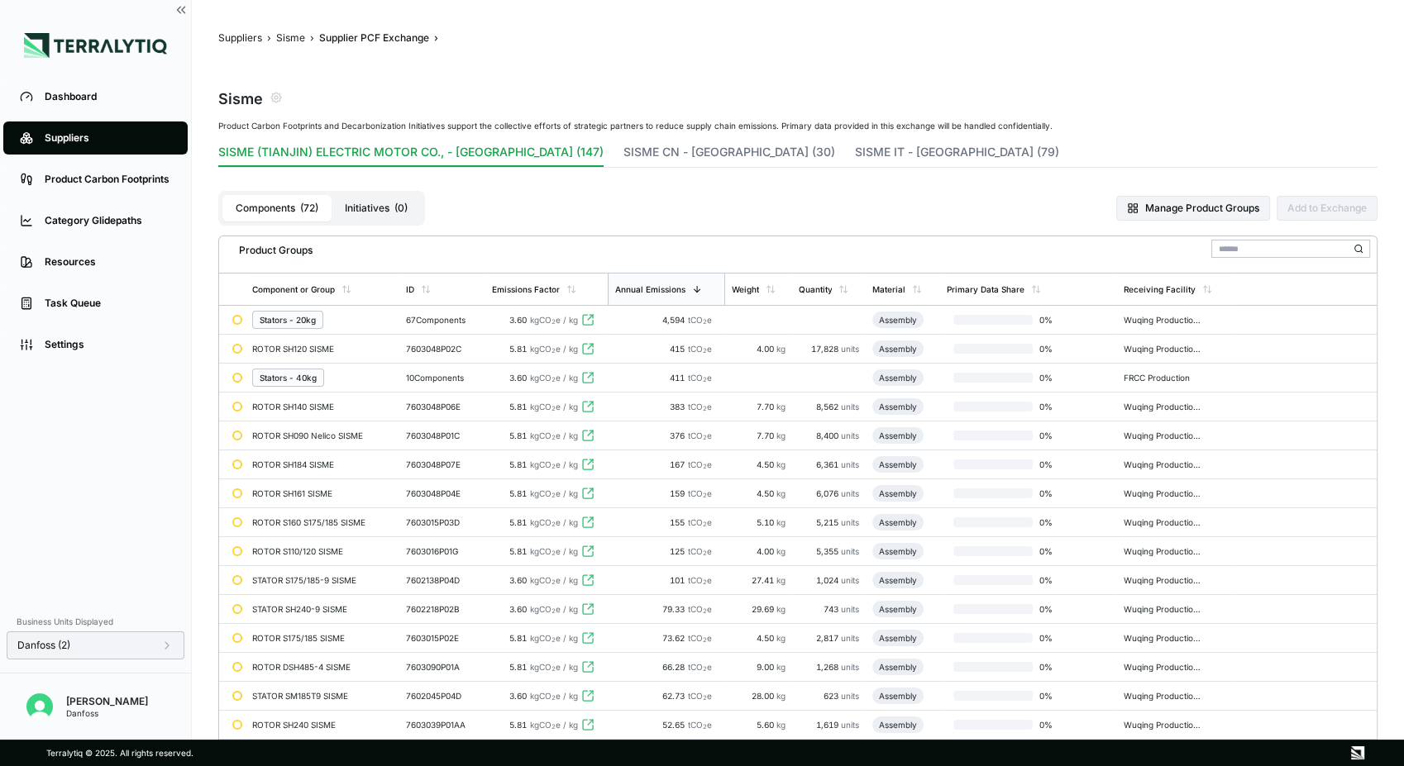
click at [165, 646] on icon at bounding box center [166, 645] width 13 height 13
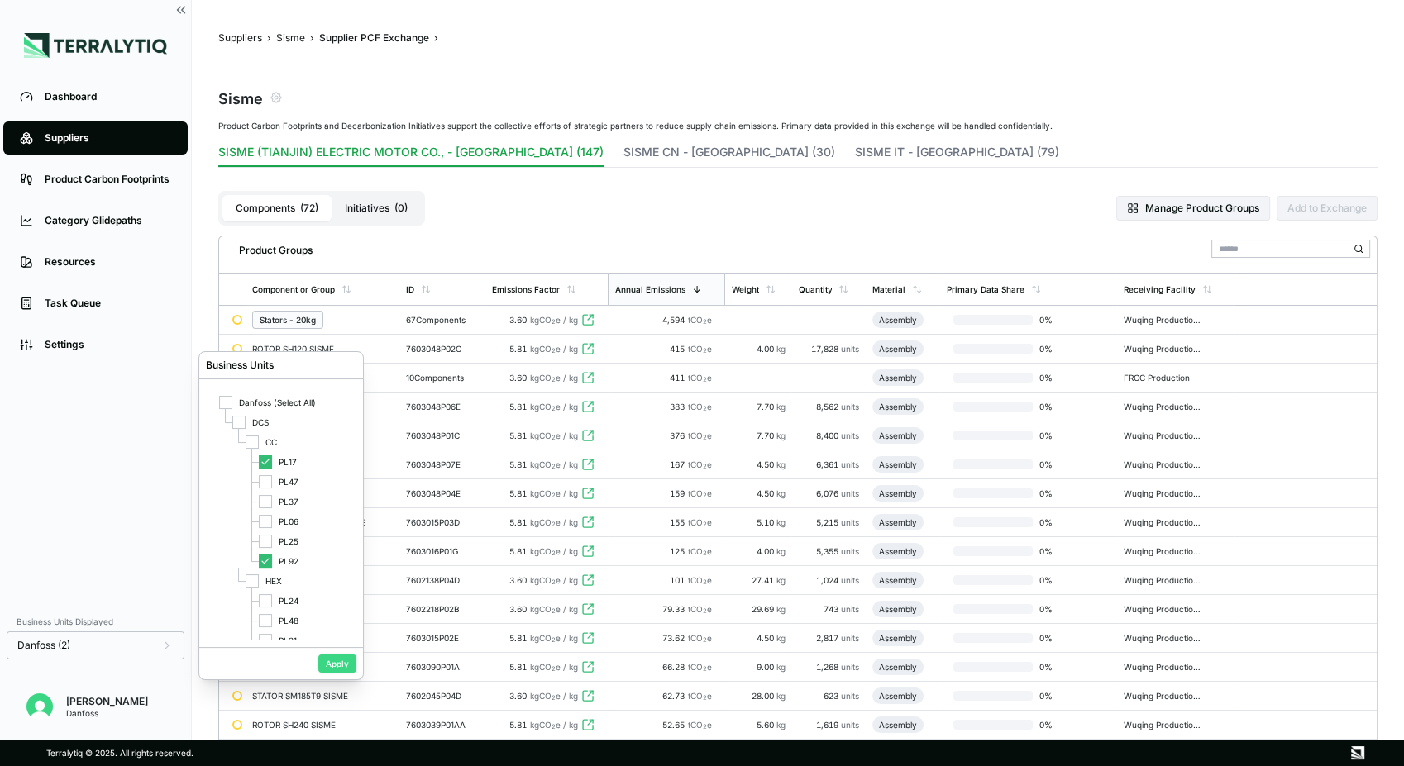
click at [331, 670] on button "Apply" at bounding box center [337, 664] width 38 height 18
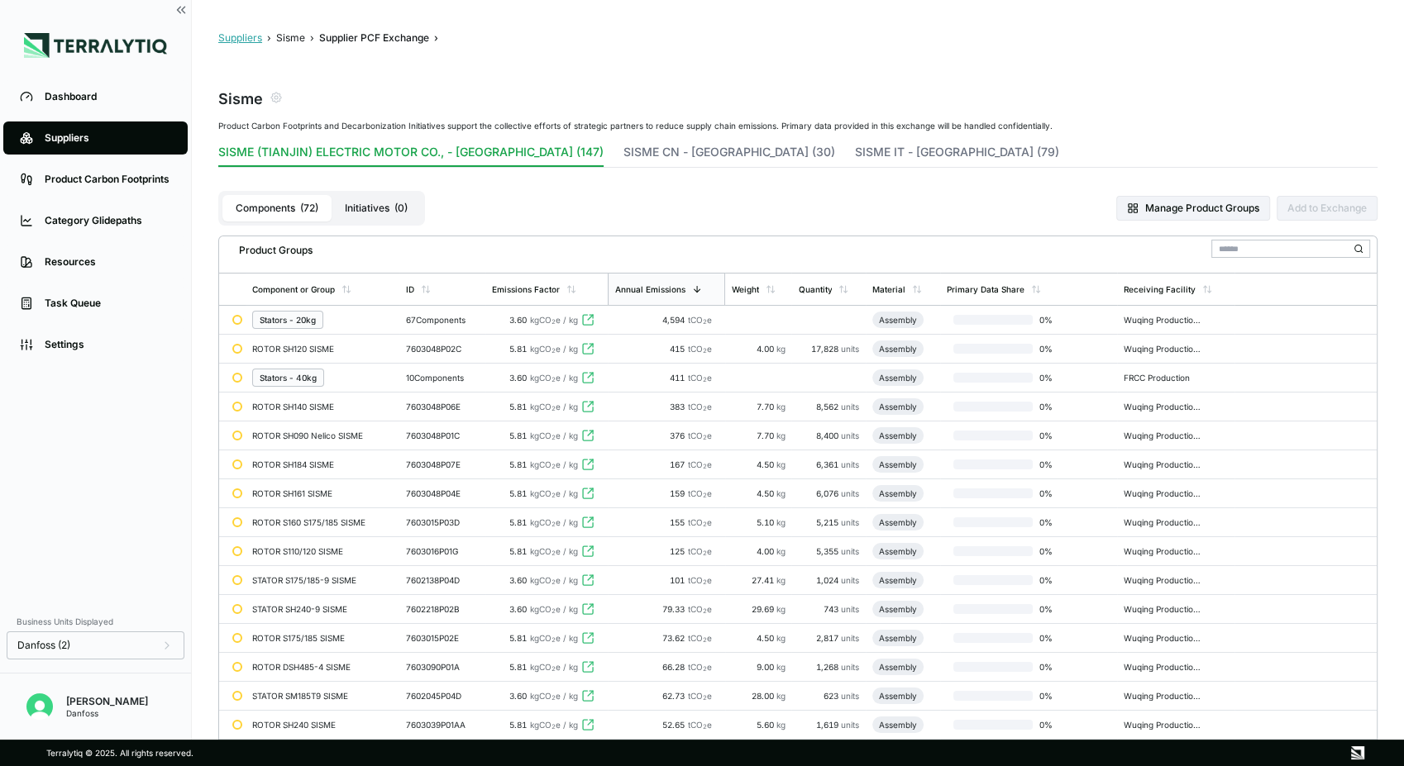
click at [247, 41] on button "Suppliers" at bounding box center [240, 37] width 44 height 13
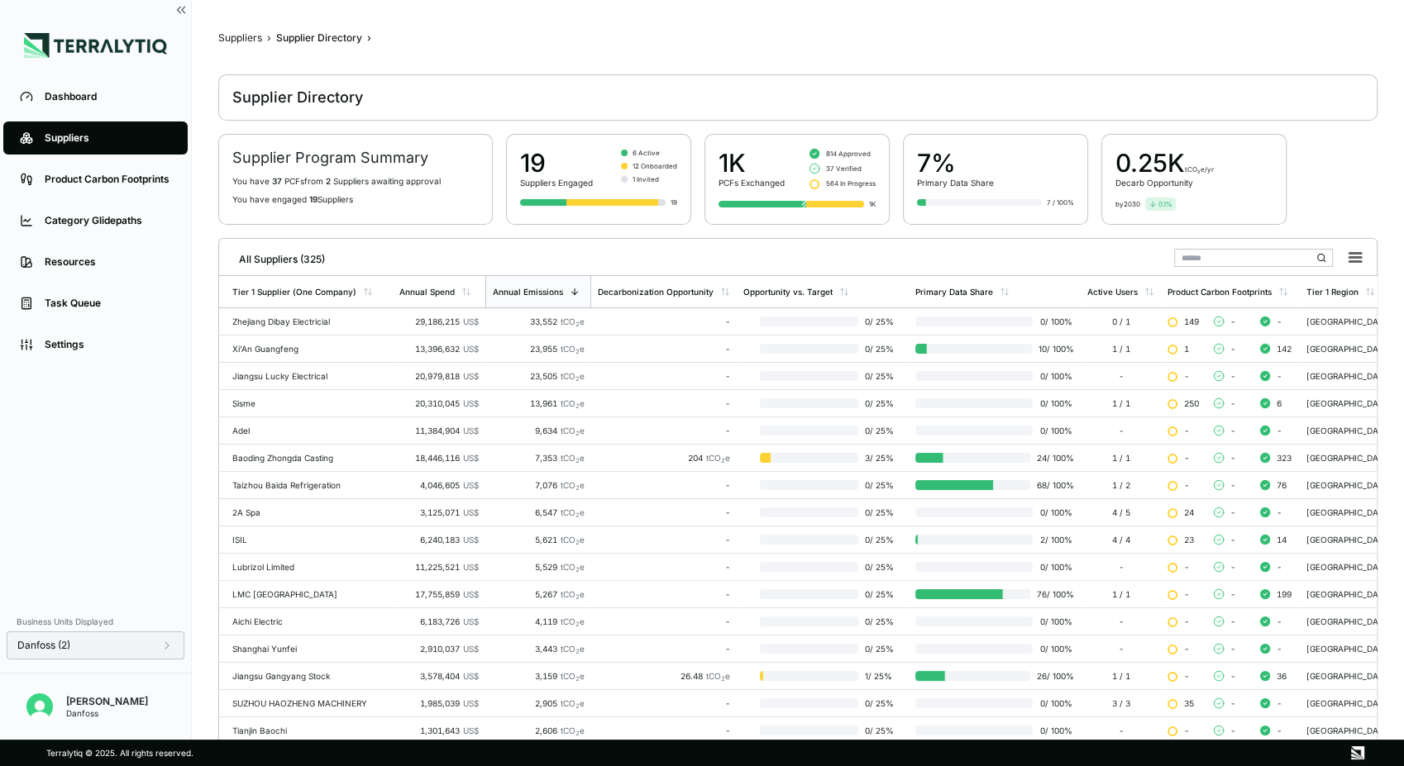
click at [170, 651] on icon at bounding box center [166, 645] width 13 height 13
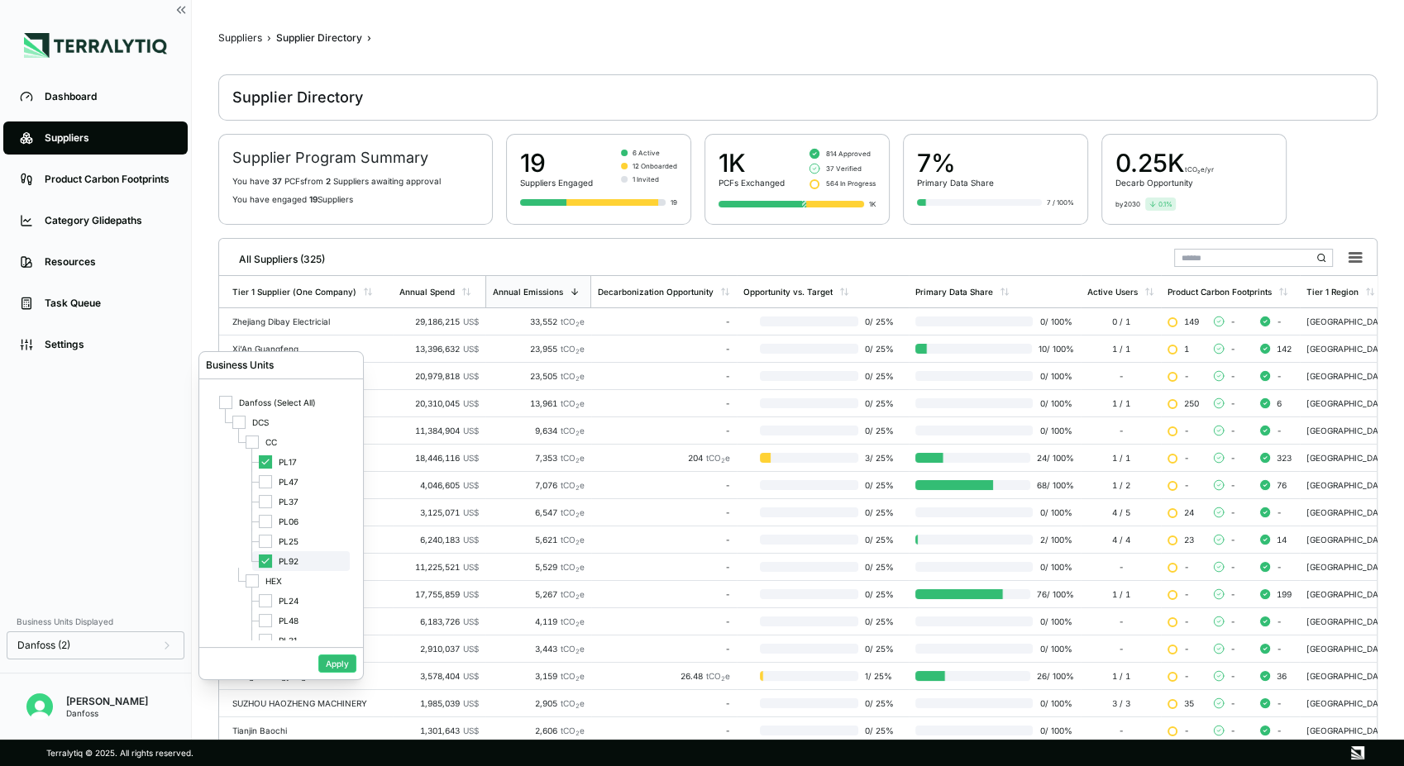
click at [272, 560] on div "PL92" at bounding box center [301, 561] width 98 height 20
click at [345, 660] on button "Apply" at bounding box center [337, 664] width 38 height 18
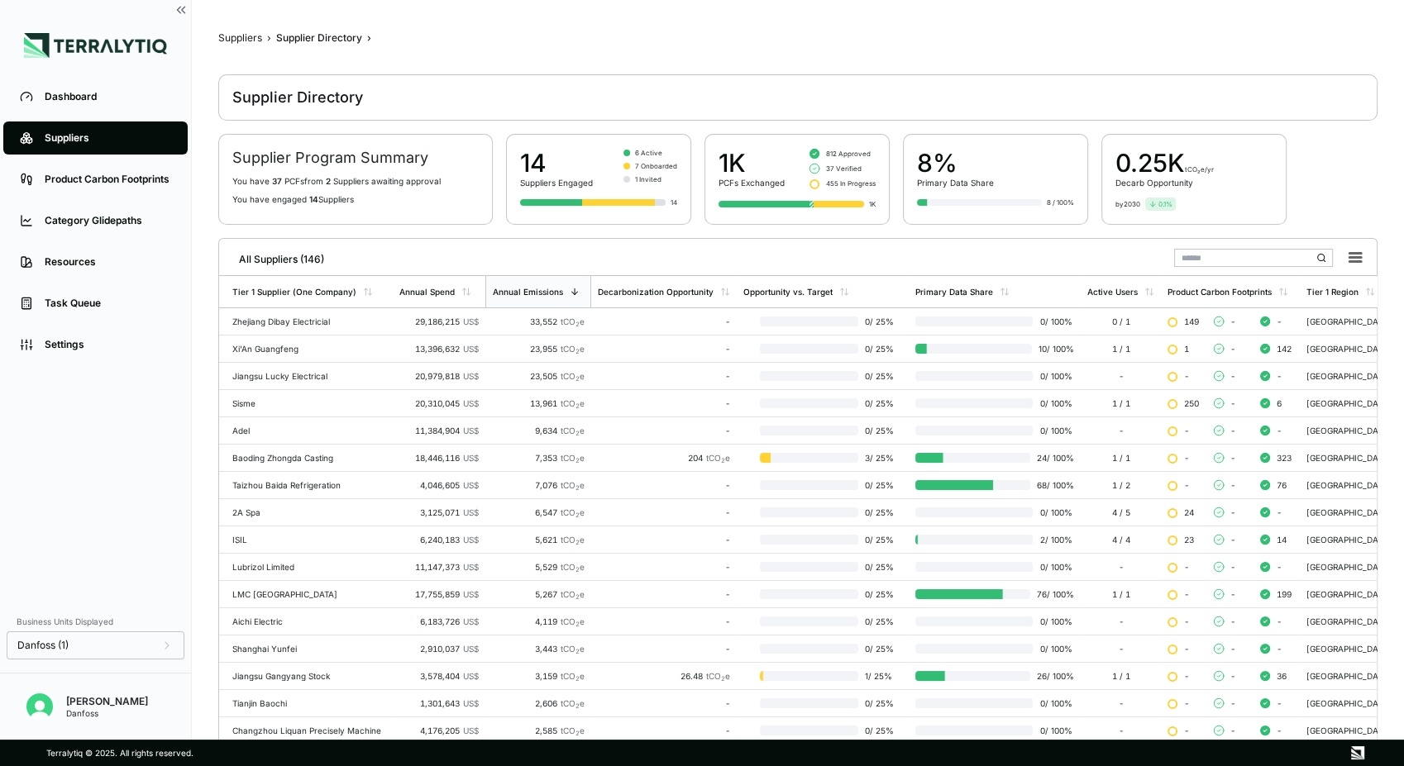
click at [241, 32] on div "Suppliers" at bounding box center [240, 37] width 44 height 13
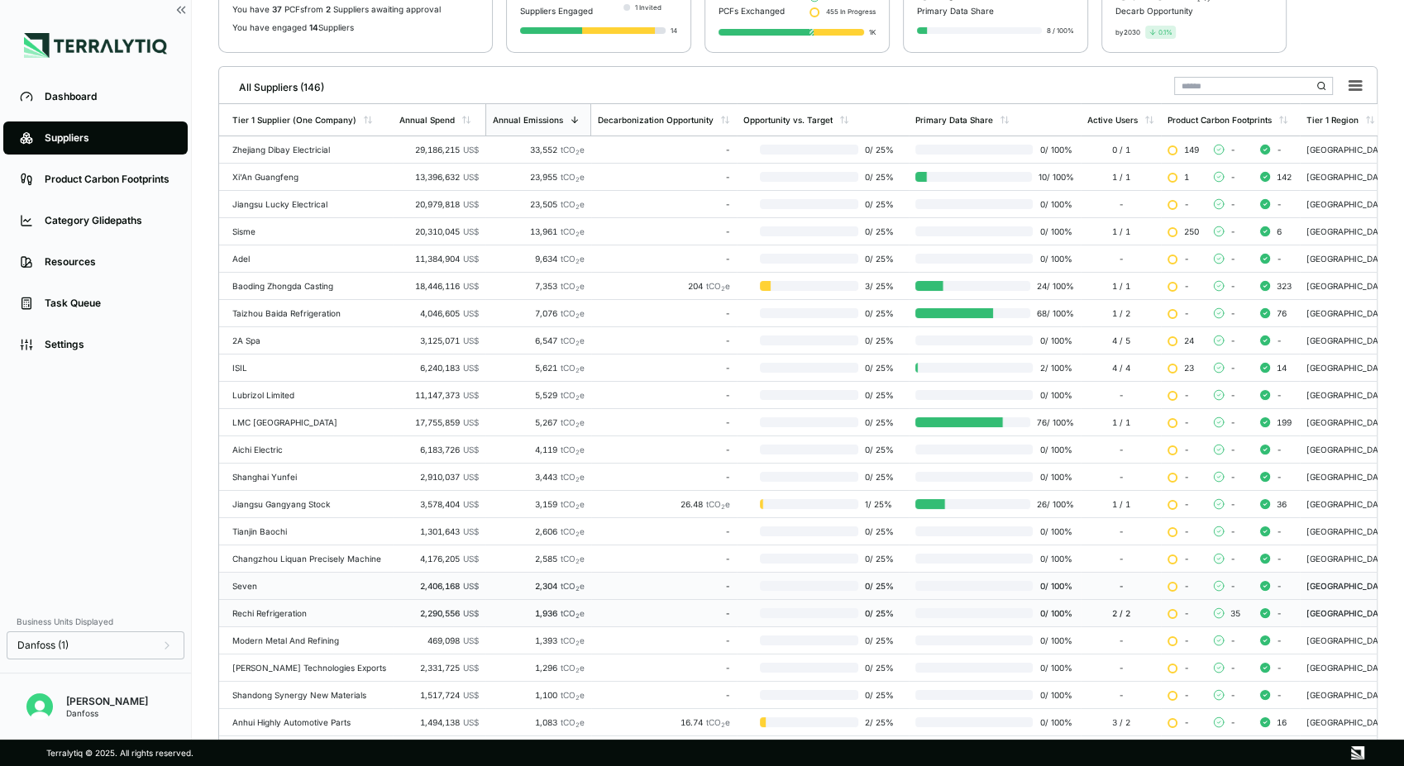
scroll to position [264, 0]
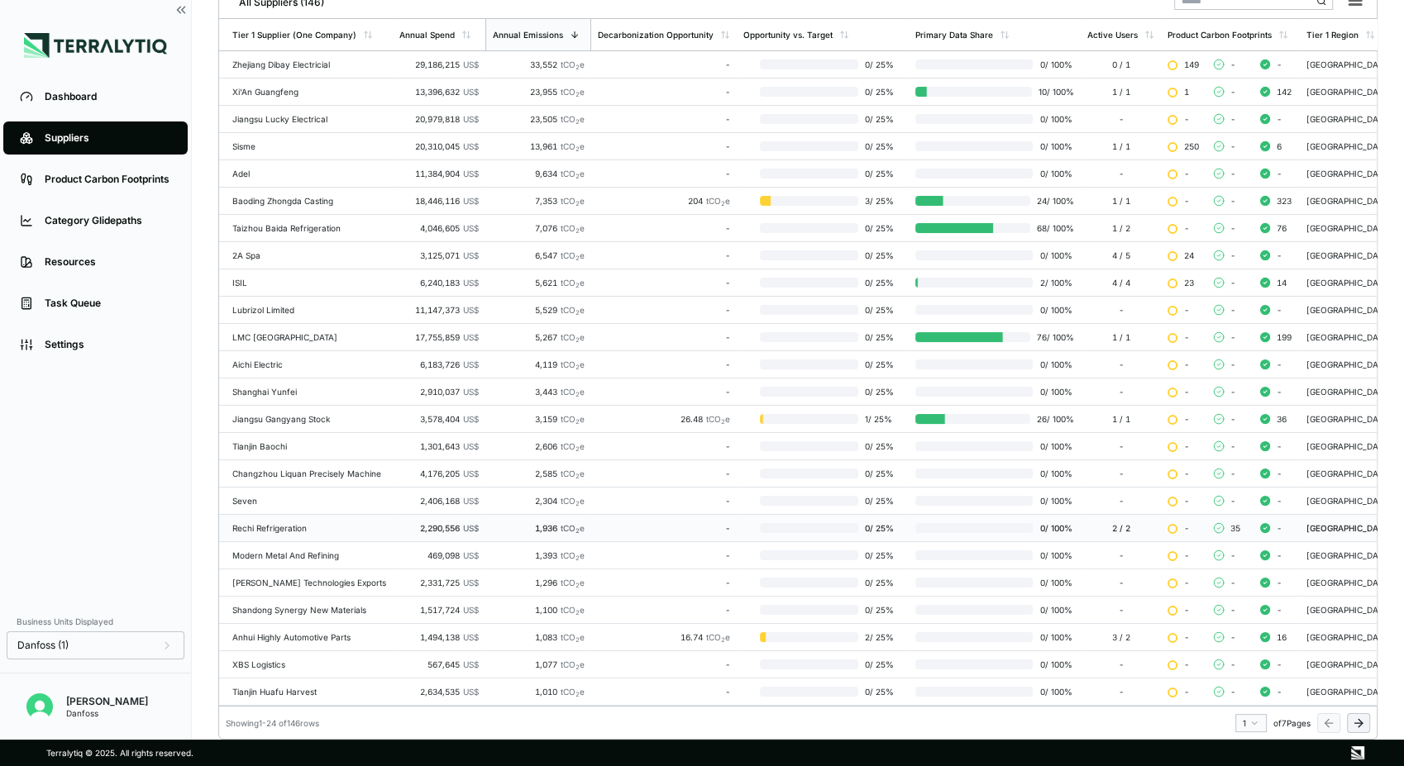
click at [293, 523] on div "Rechi Refrigeration" at bounding box center [309, 528] width 154 height 10
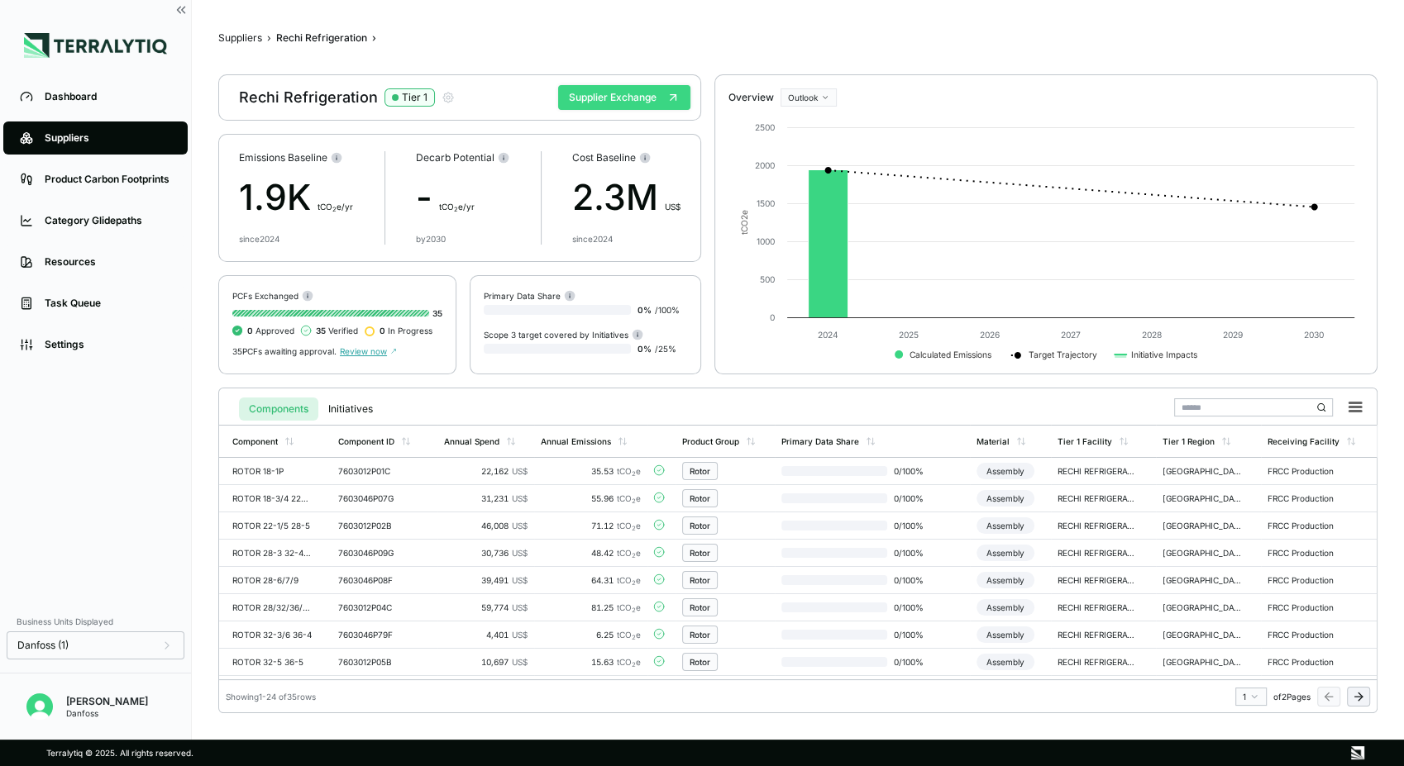
click at [592, 89] on button "Supplier Exchange" at bounding box center [624, 97] width 132 height 25
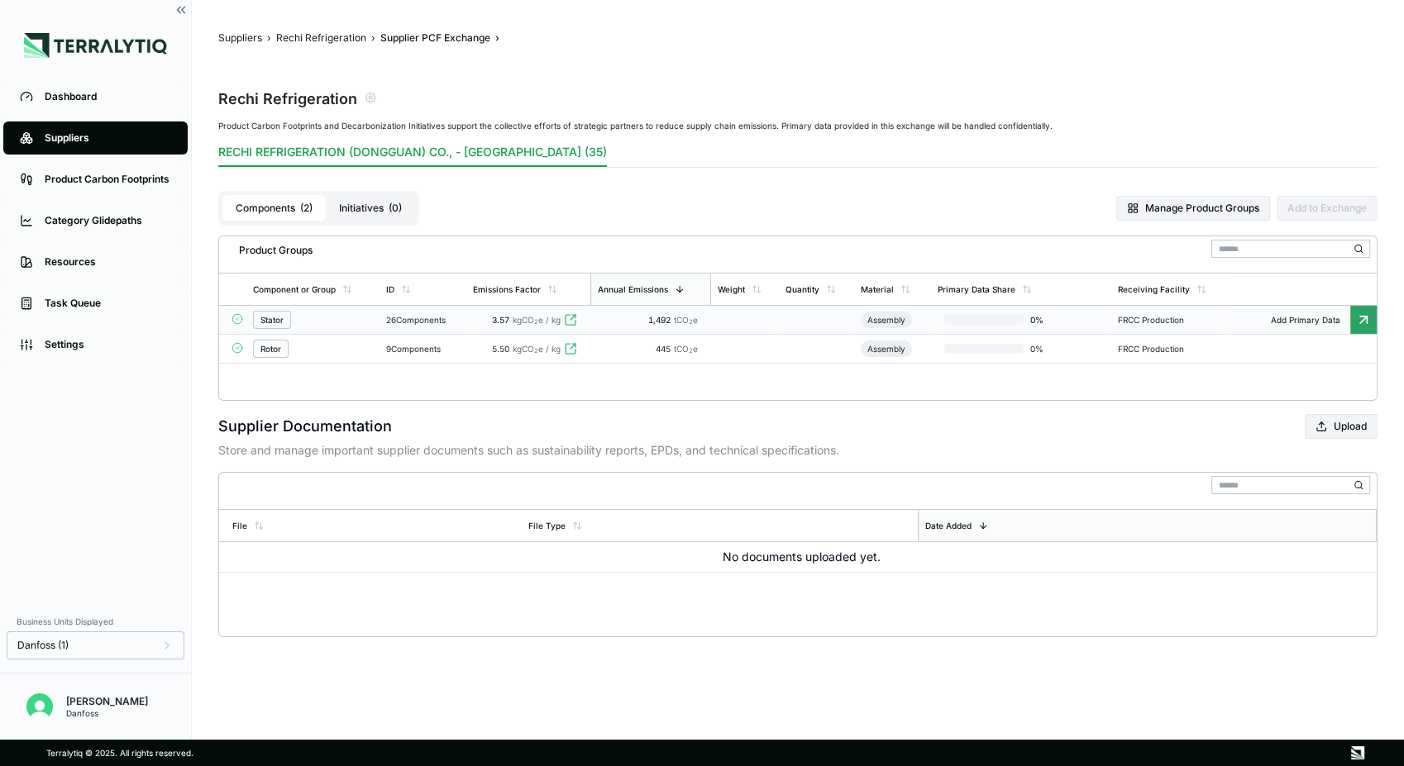
click at [336, 326] on div "Stator" at bounding box center [313, 320] width 120 height 18
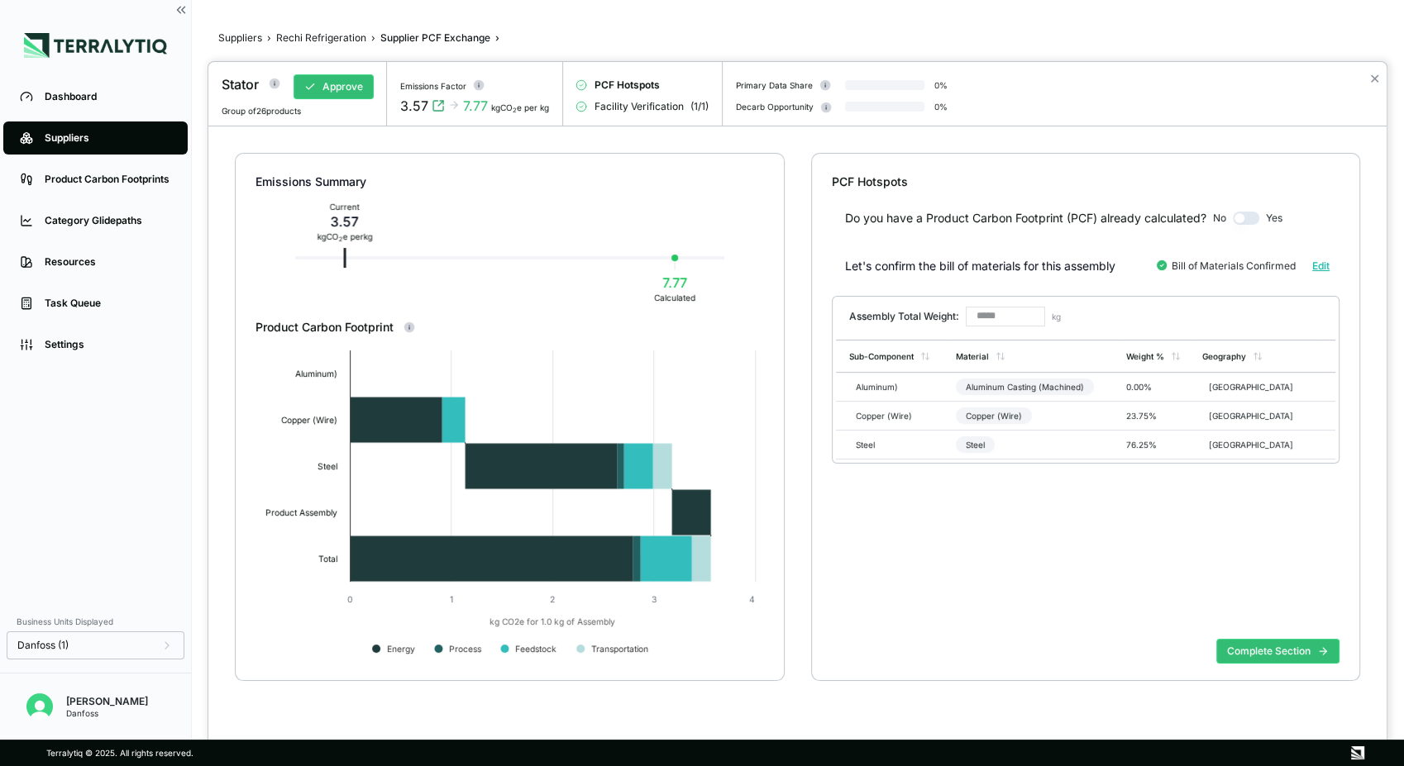
click at [325, 35] on div at bounding box center [702, 383] width 1404 height 766
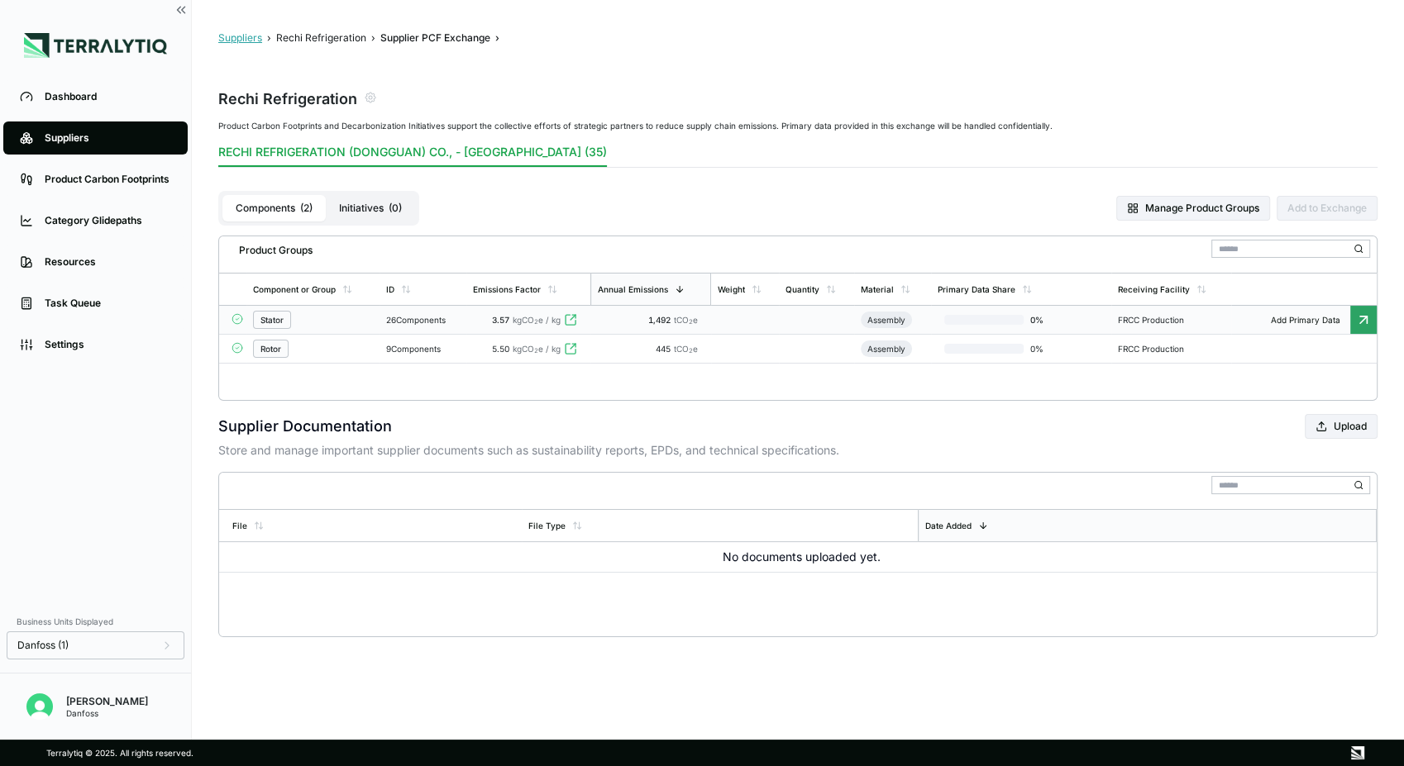
click at [244, 39] on button "Suppliers" at bounding box center [240, 37] width 44 height 13
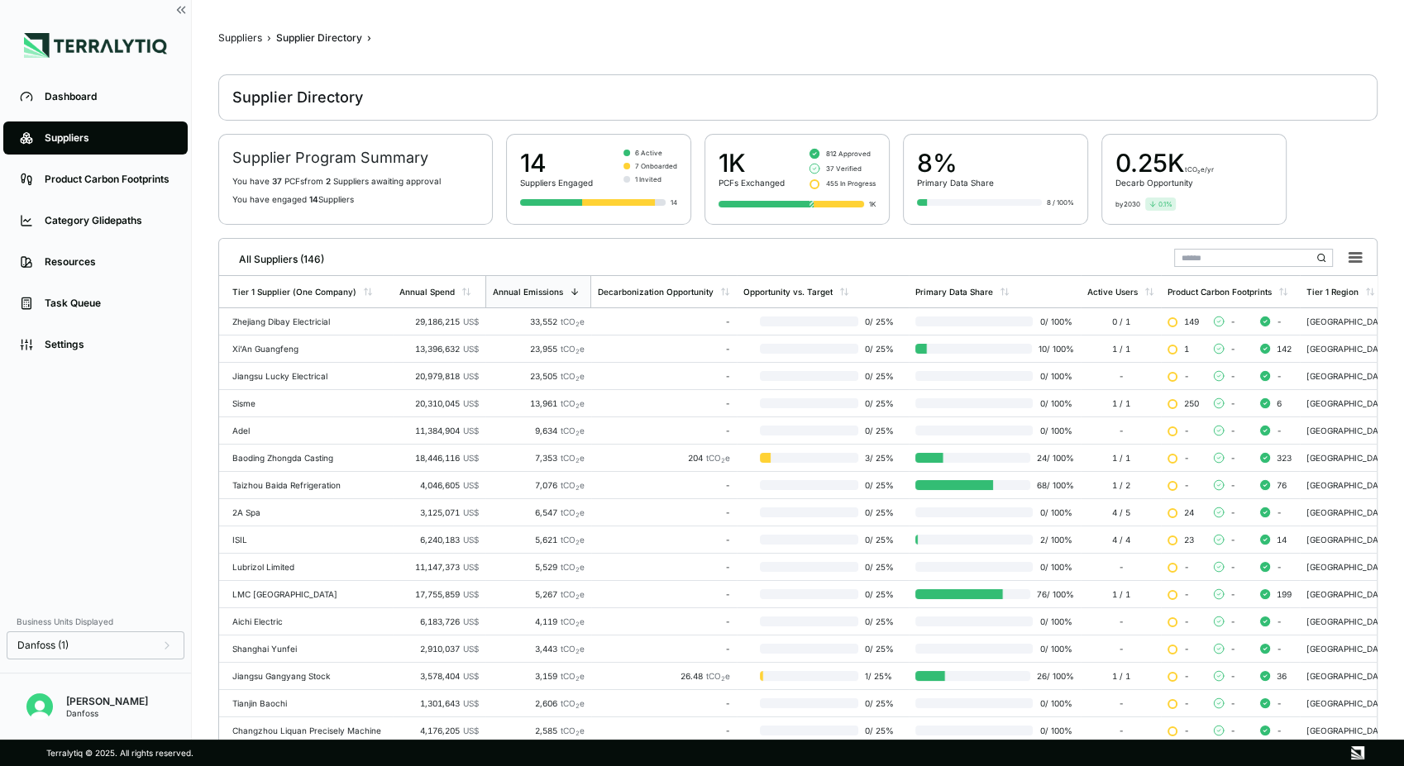
click at [244, 36] on div "Suppliers" at bounding box center [240, 37] width 44 height 13
click at [296, 404] on div "Sisme" at bounding box center [309, 403] width 154 height 10
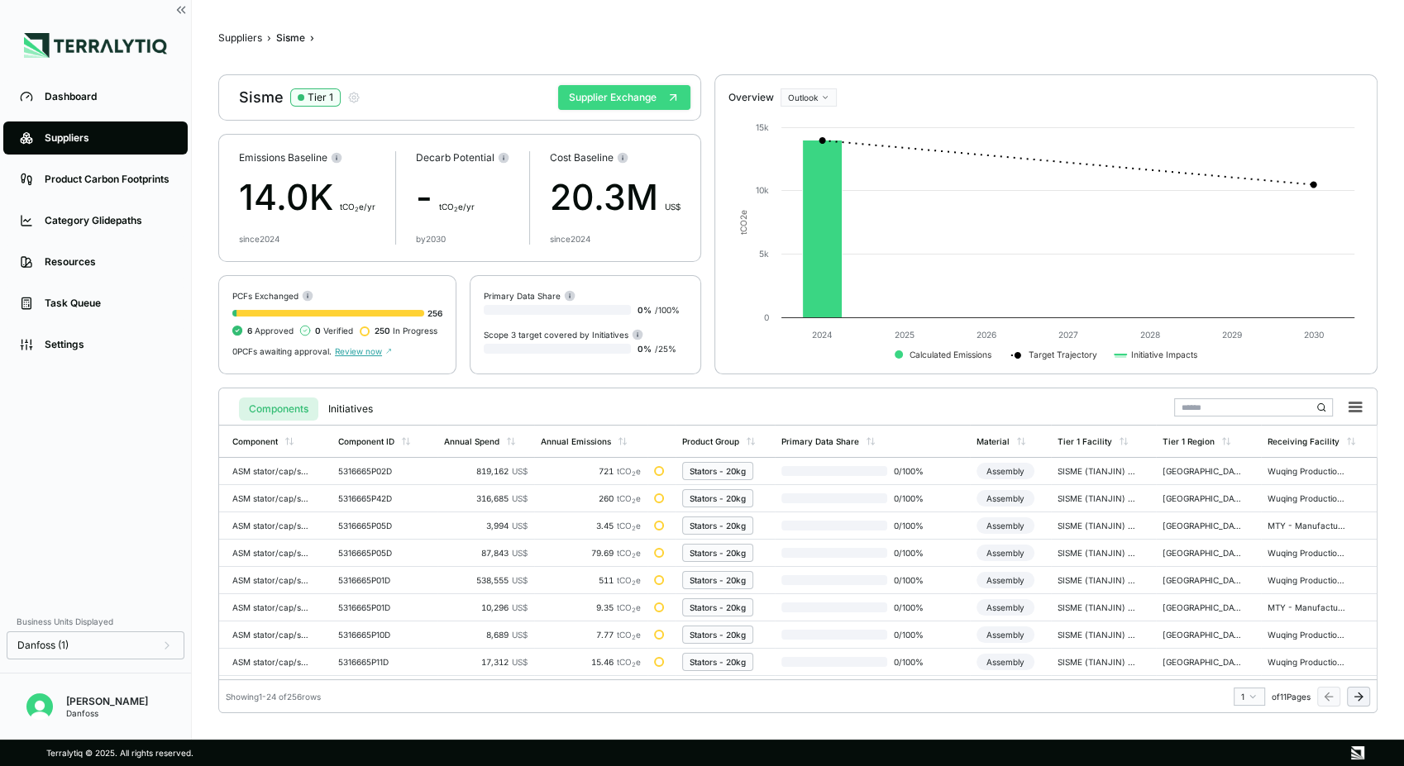
click at [584, 102] on button "Supplier Exchange" at bounding box center [624, 97] width 132 height 25
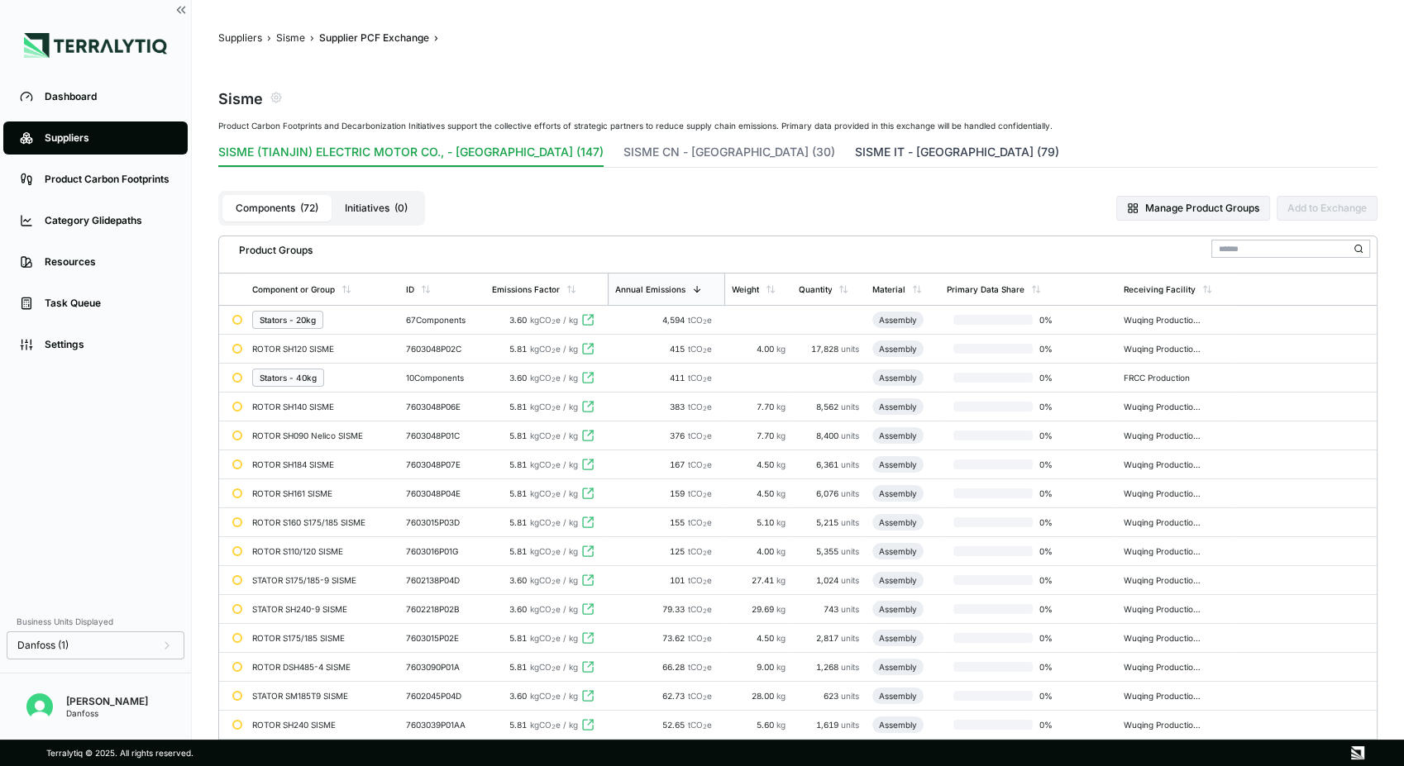
click at [855, 150] on button "SISME IT - [GEOGRAPHIC_DATA] (79)" at bounding box center [957, 155] width 204 height 23
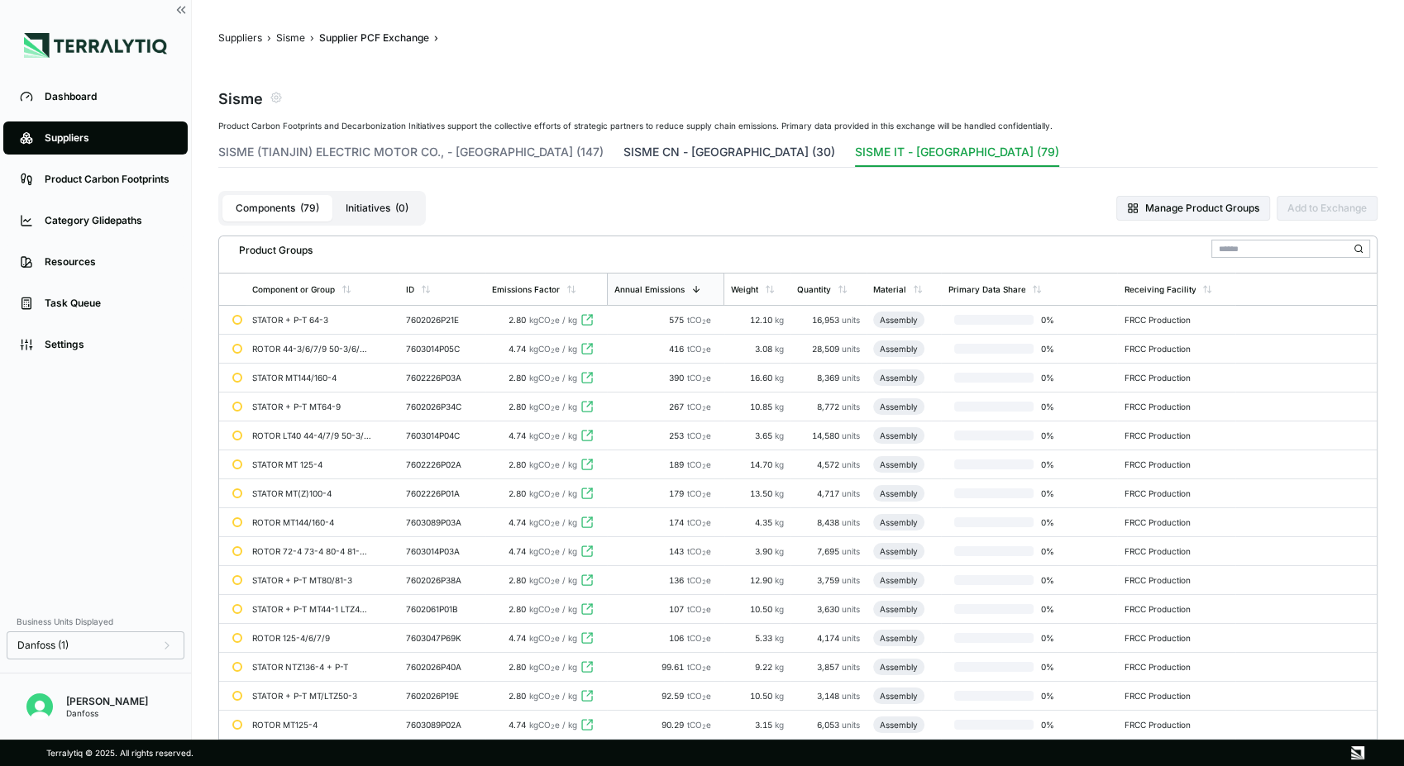
click at [623, 146] on button "SISME CN - [GEOGRAPHIC_DATA] (30)" at bounding box center [729, 155] width 212 height 23
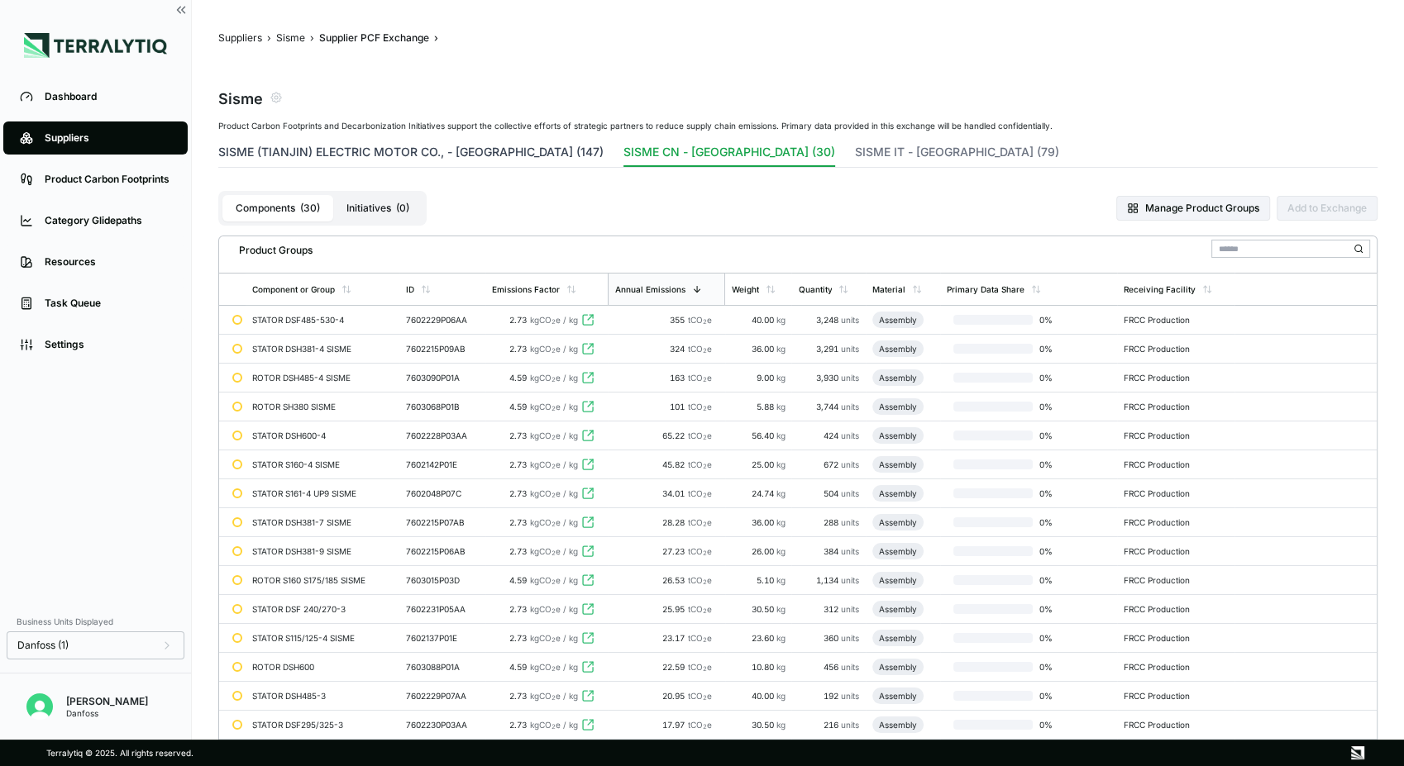
click at [403, 150] on button "SISME (TIANJIN) ELECTRIC MOTOR CO., - [GEOGRAPHIC_DATA] (147)" at bounding box center [410, 155] width 385 height 23
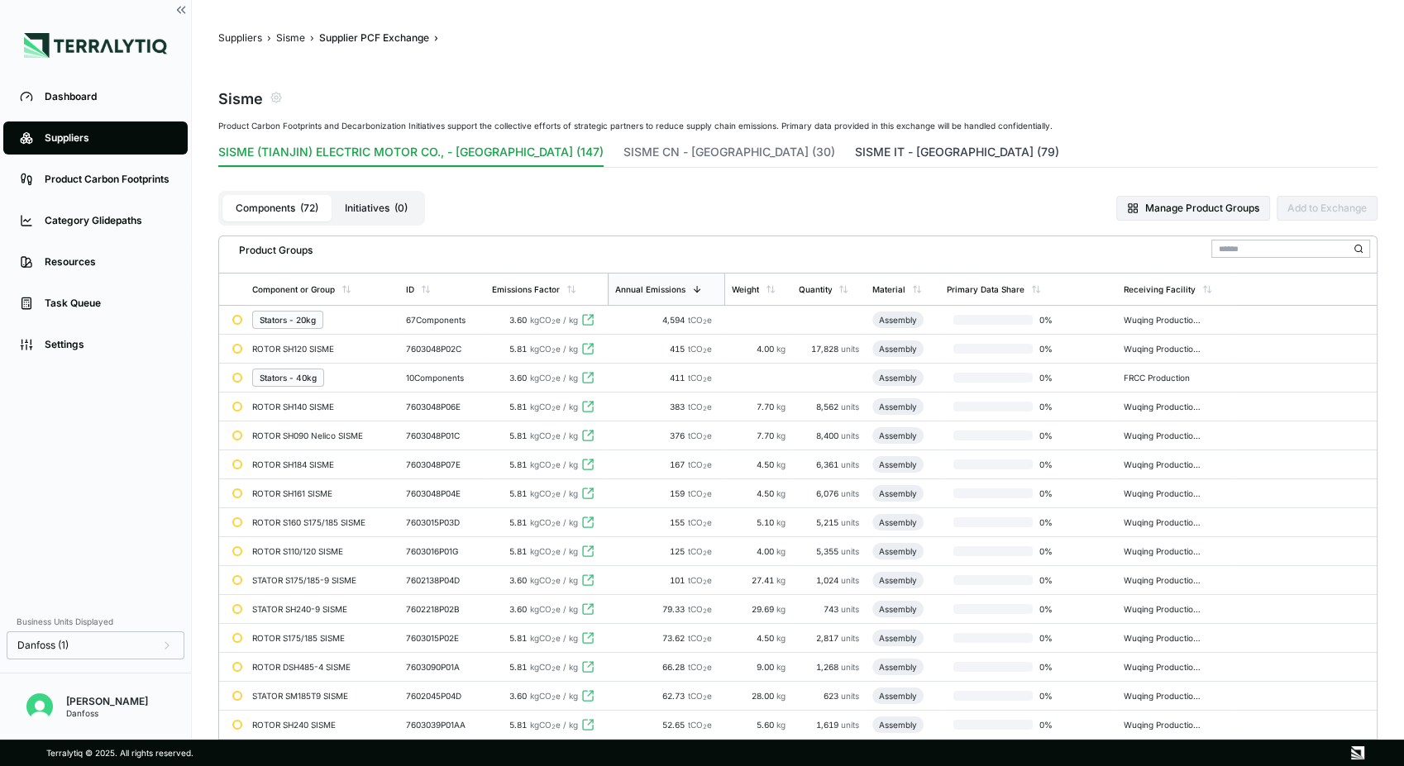
click at [855, 150] on button "SISME IT - [GEOGRAPHIC_DATA] (79)" at bounding box center [957, 155] width 204 height 23
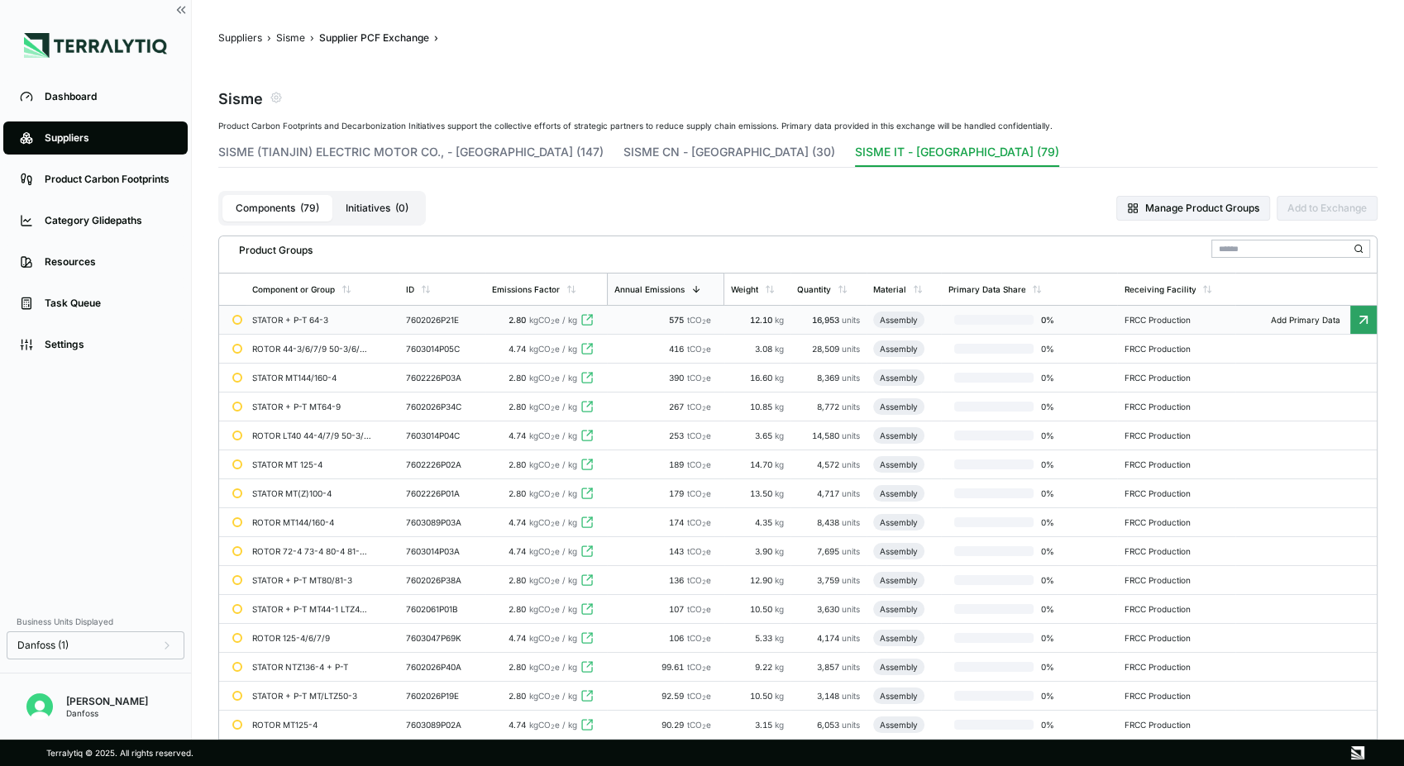
click at [361, 314] on td "STATOR + P-T 64-3" at bounding box center [321, 320] width 153 height 29
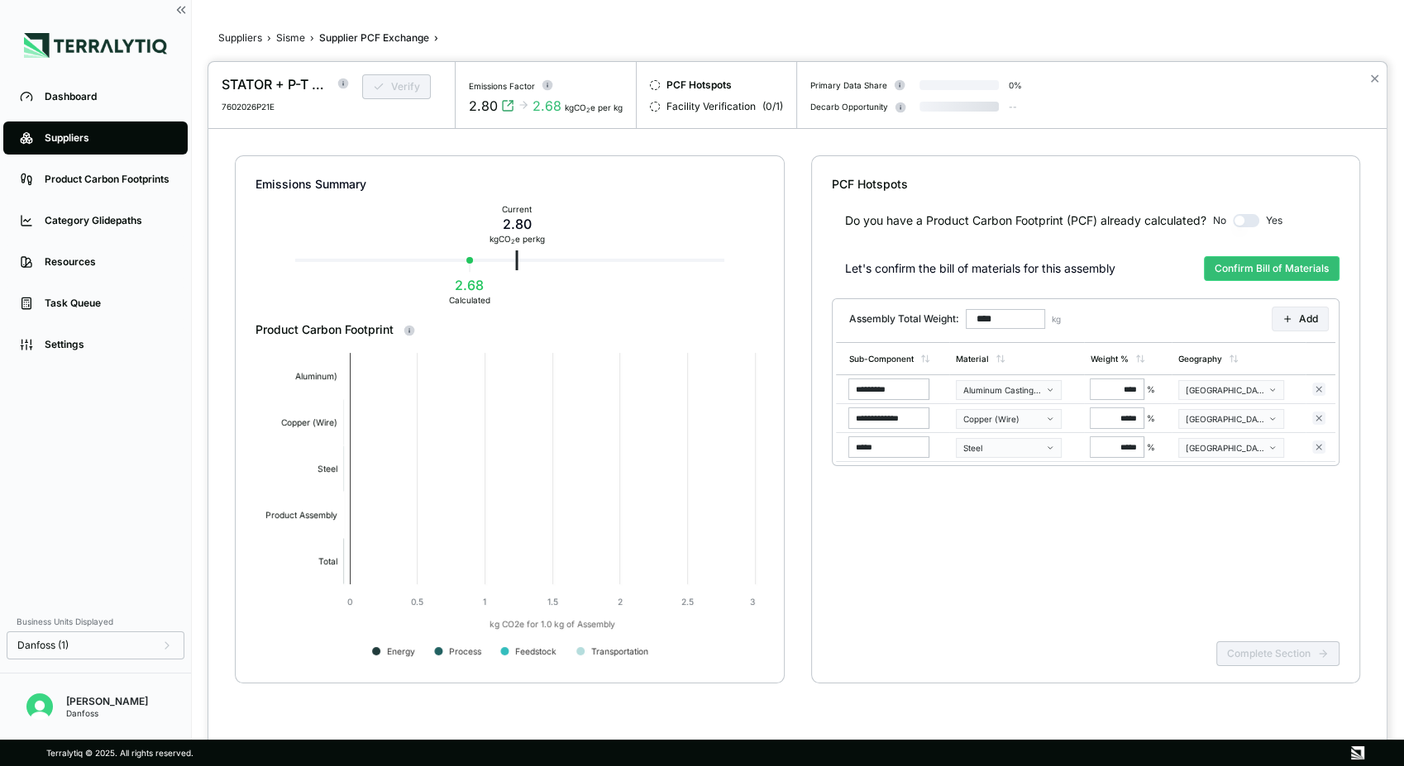
type input "******"
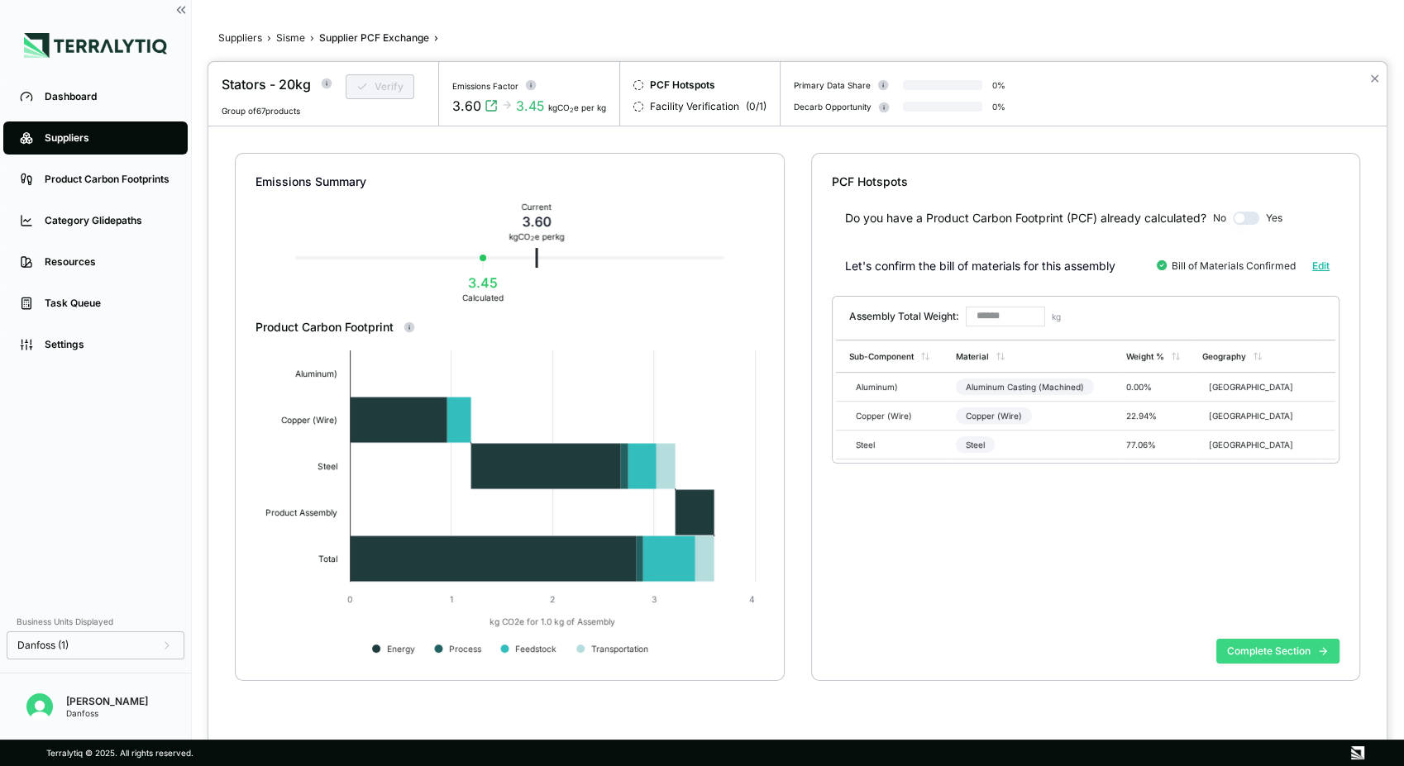
click at [1257, 651] on button "Complete Section" at bounding box center [1277, 651] width 123 height 25
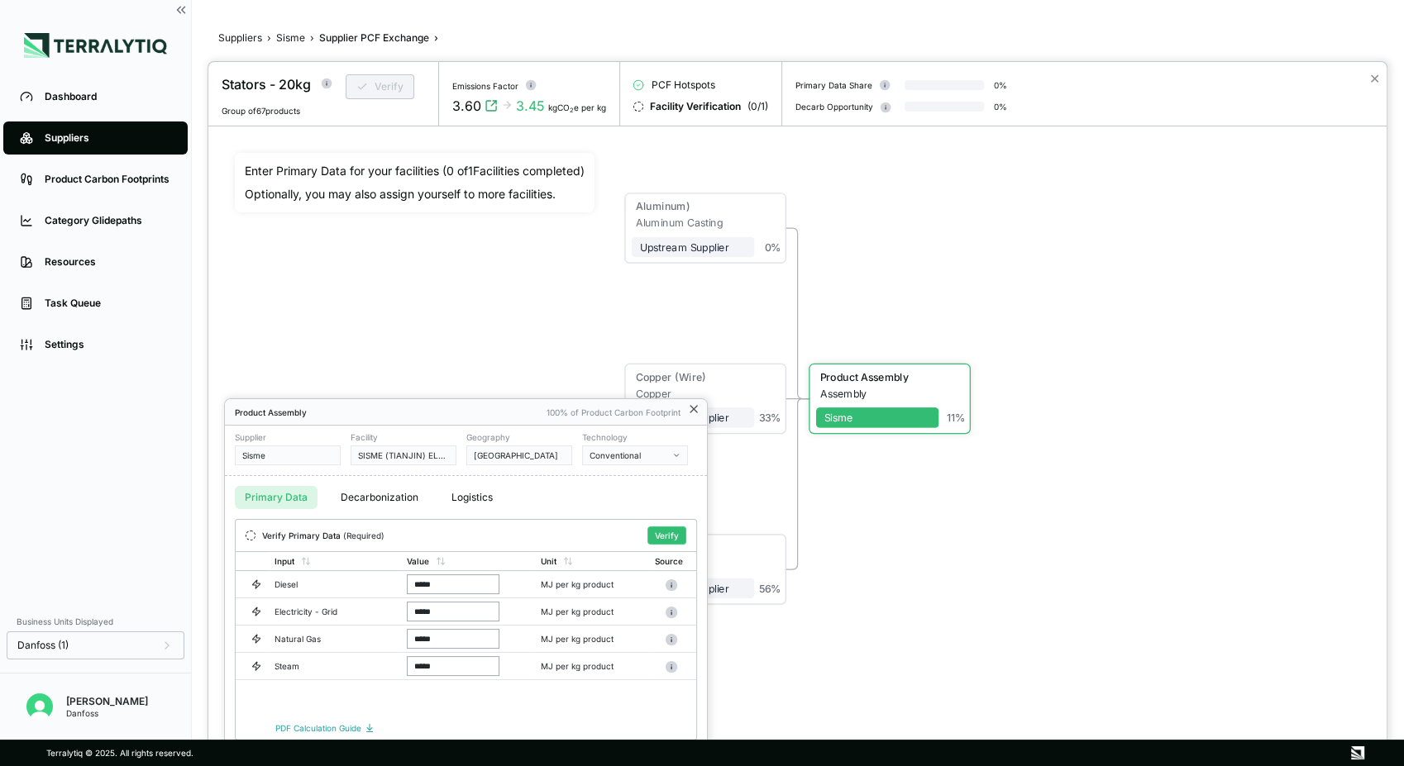
click at [696, 408] on icon at bounding box center [693, 409] width 13 height 13
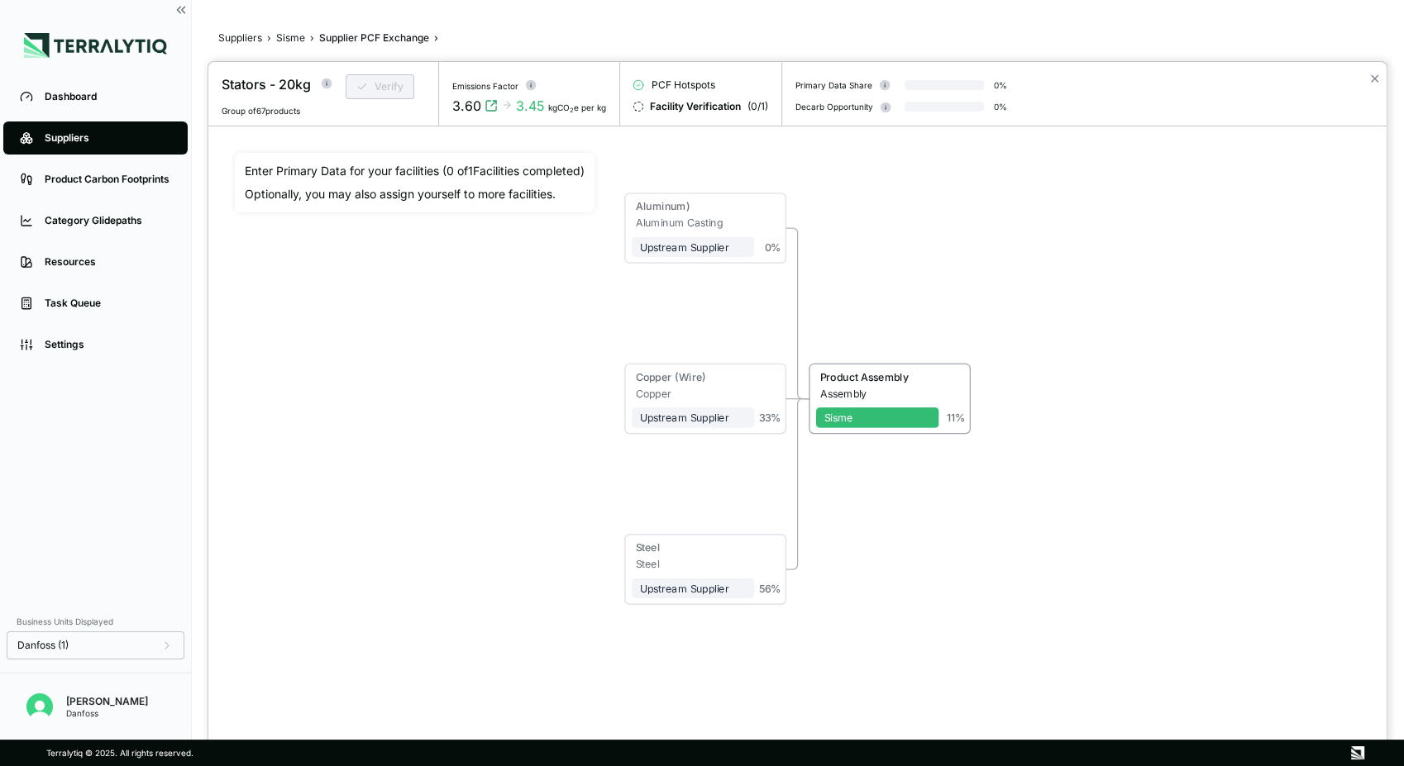
click at [283, 36] on div at bounding box center [702, 383] width 1404 height 766
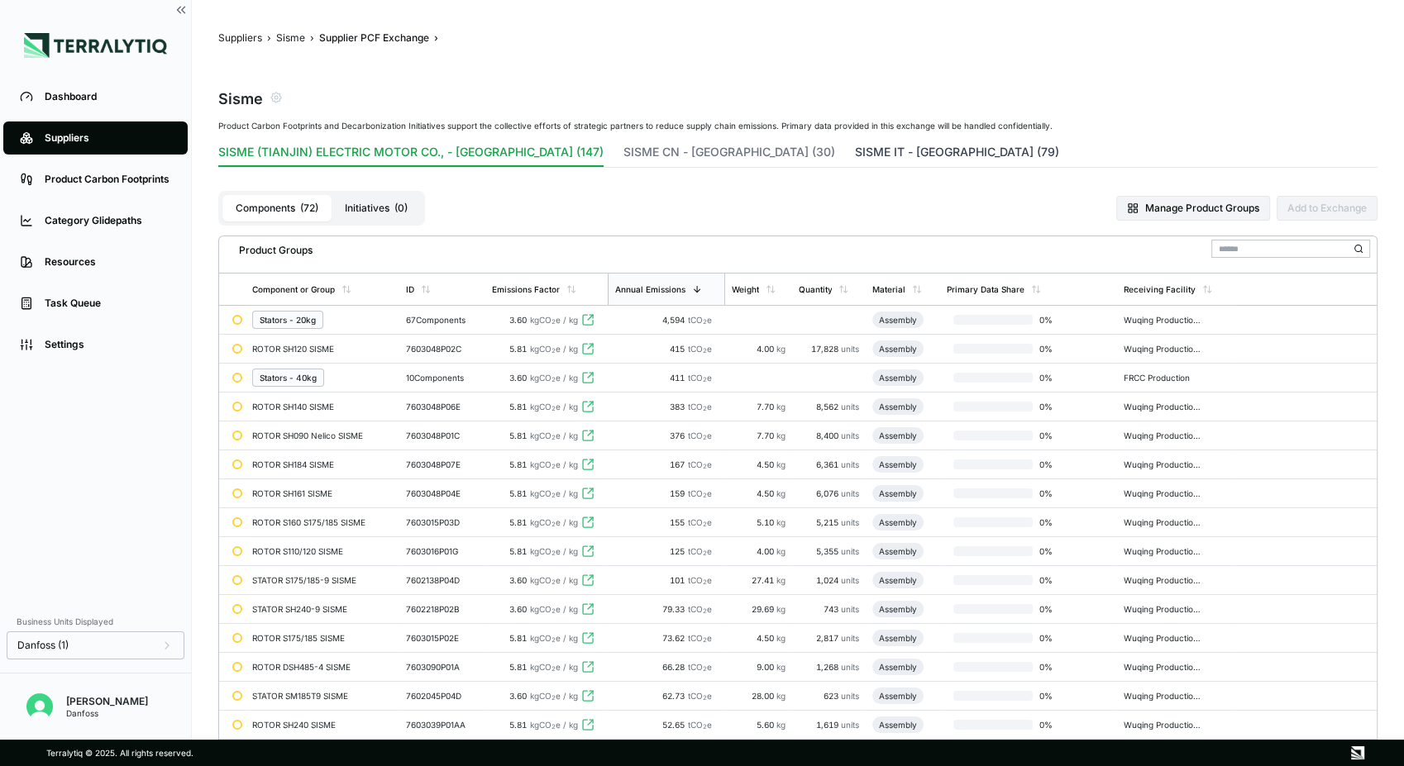
click at [855, 149] on button "SISME IT - [GEOGRAPHIC_DATA] (79)" at bounding box center [957, 155] width 204 height 23
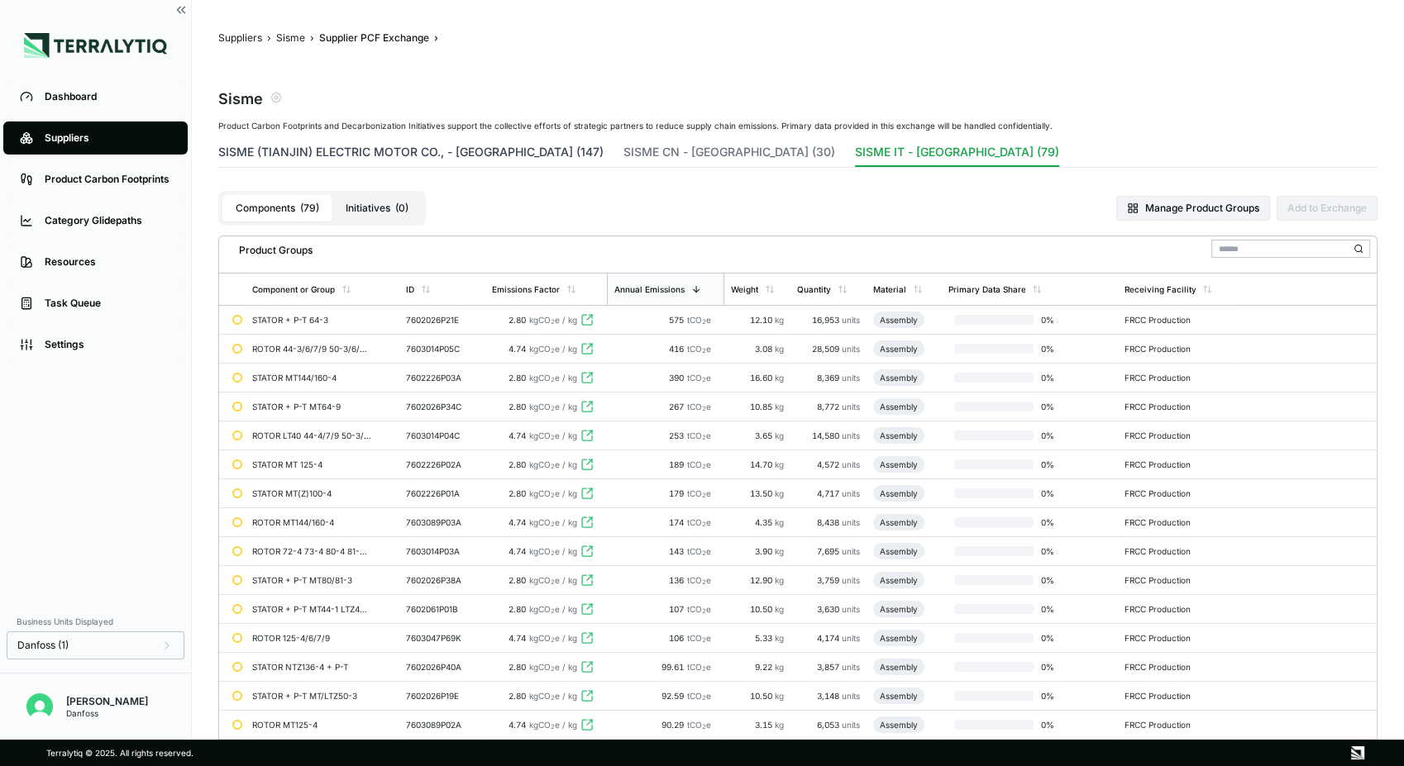
click at [397, 155] on button "SISME (TIANJIN) ELECTRIC MOTOR CO., - [GEOGRAPHIC_DATA] (147)" at bounding box center [410, 155] width 385 height 23
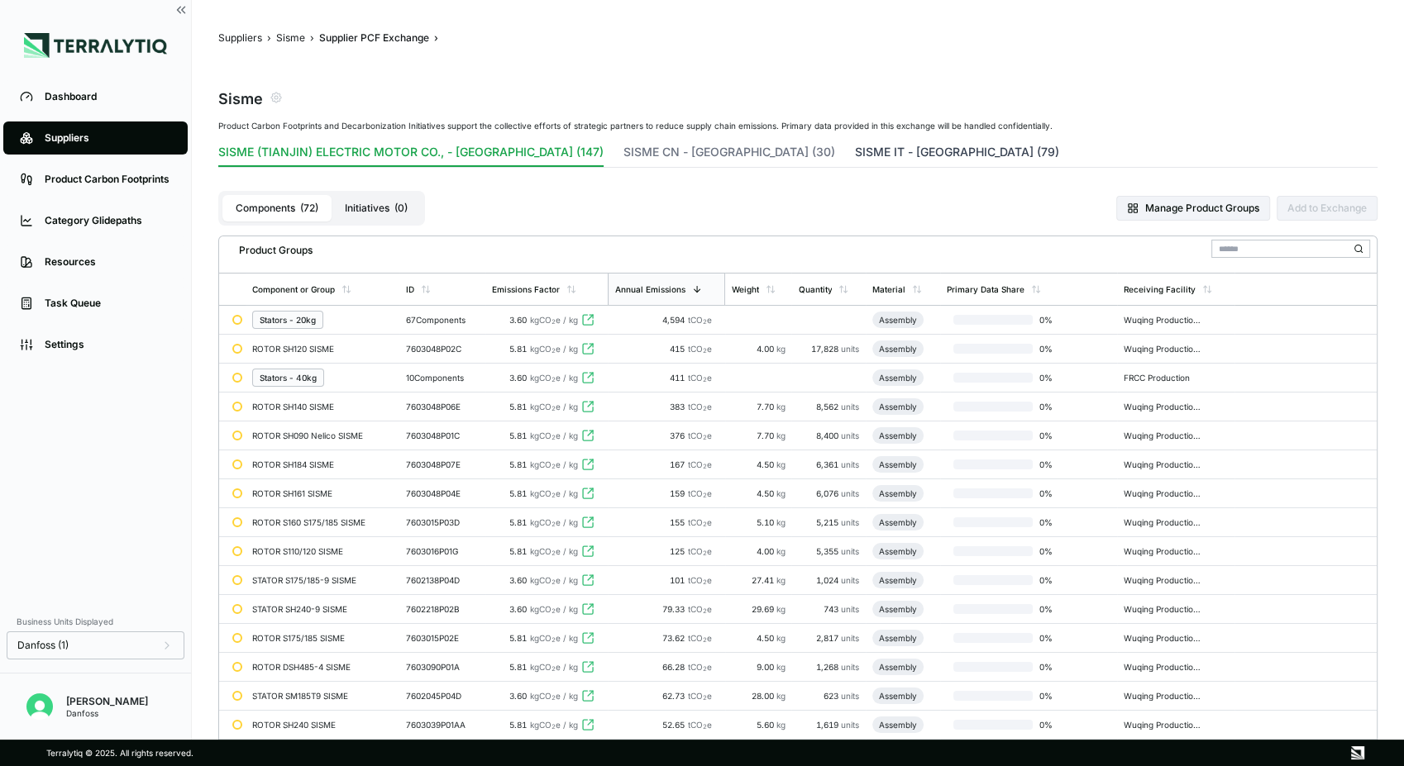
click at [855, 147] on button "SISME IT - [GEOGRAPHIC_DATA] (79)" at bounding box center [957, 155] width 204 height 23
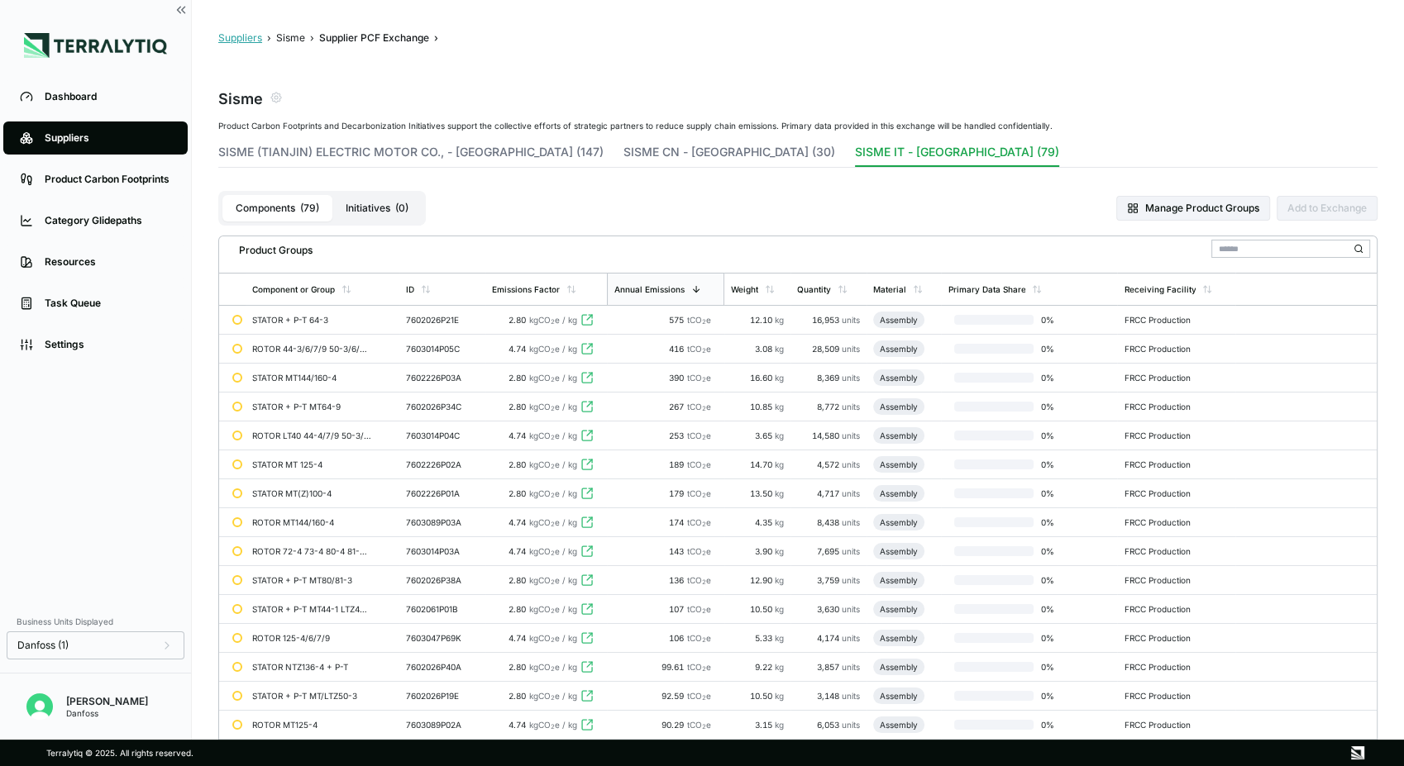
click at [249, 38] on button "Suppliers" at bounding box center [240, 37] width 44 height 13
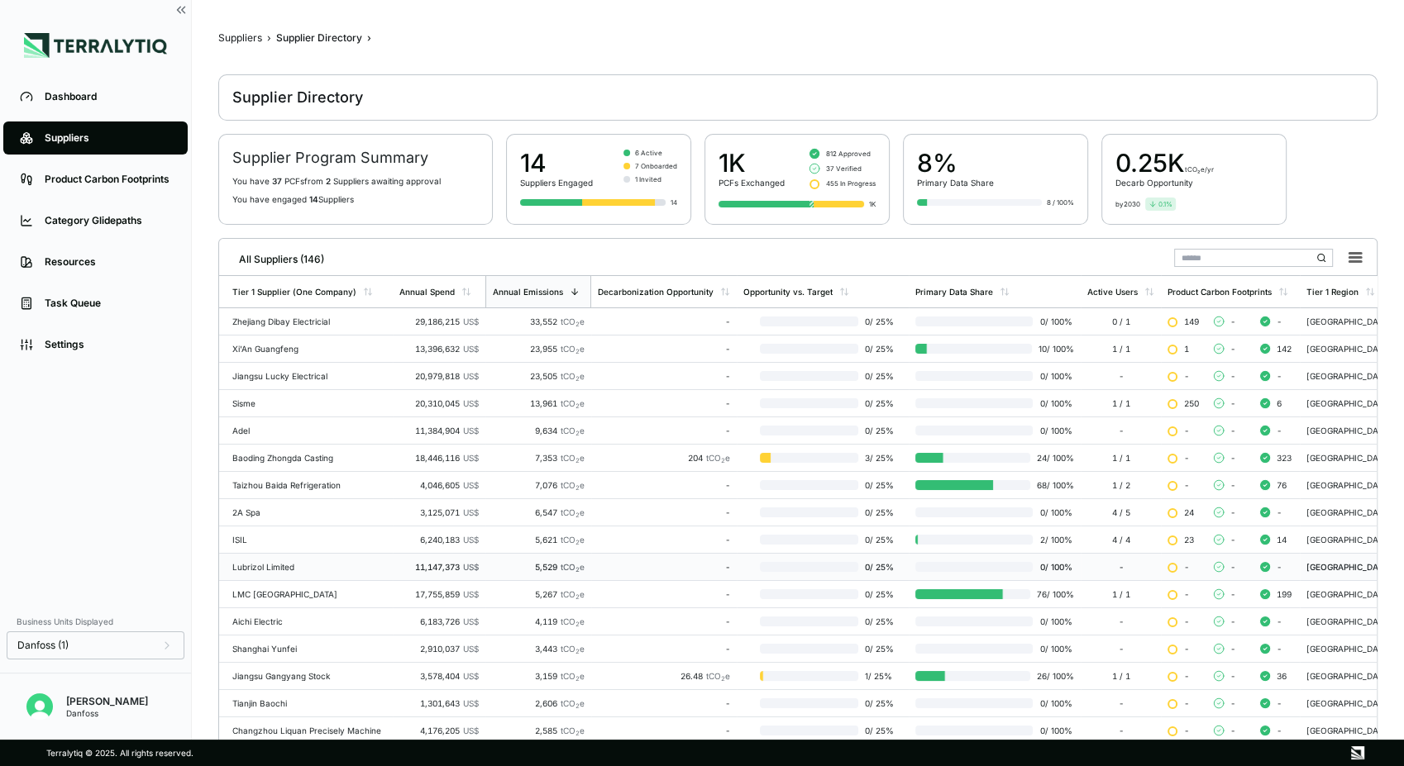
scroll to position [92, 0]
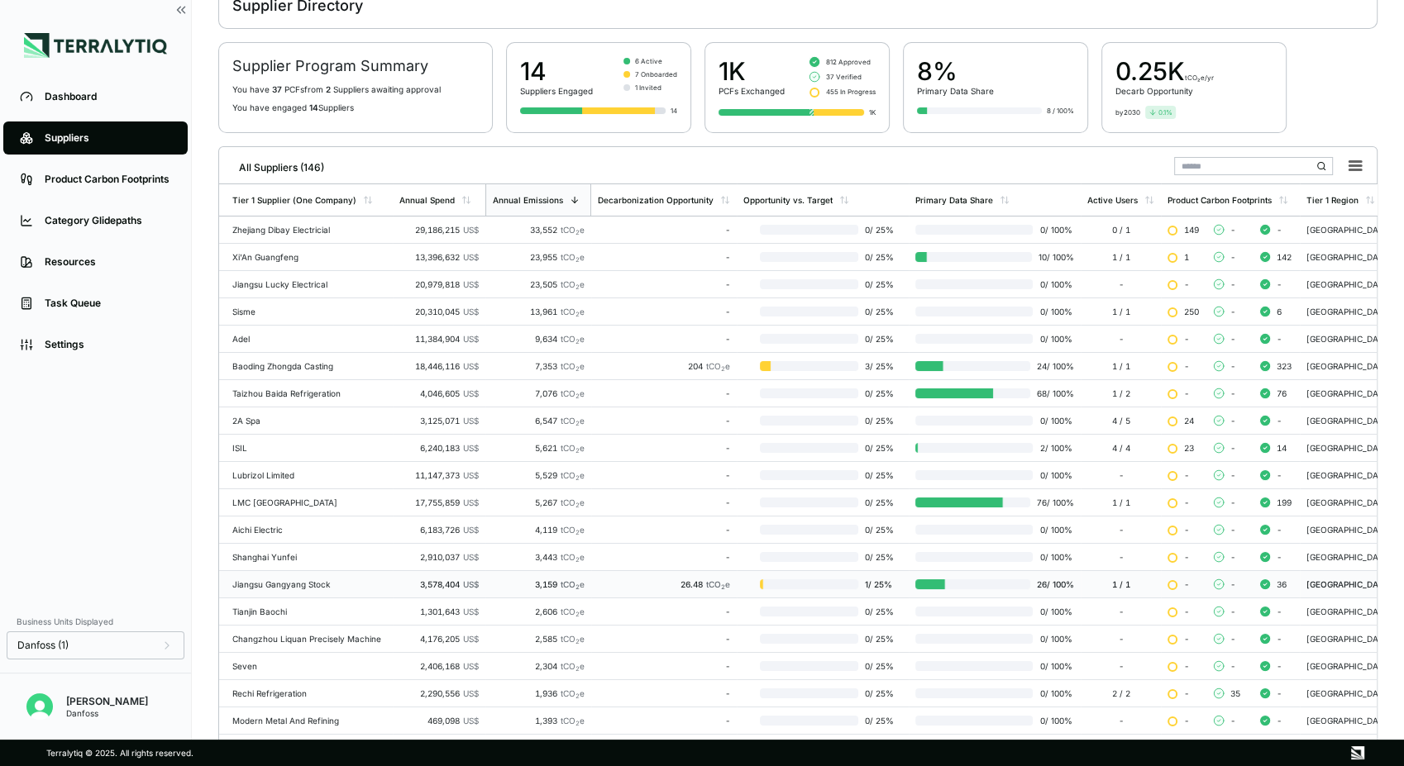
click at [349, 583] on div "Jiangsu Gangyang Stock" at bounding box center [309, 584] width 154 height 10
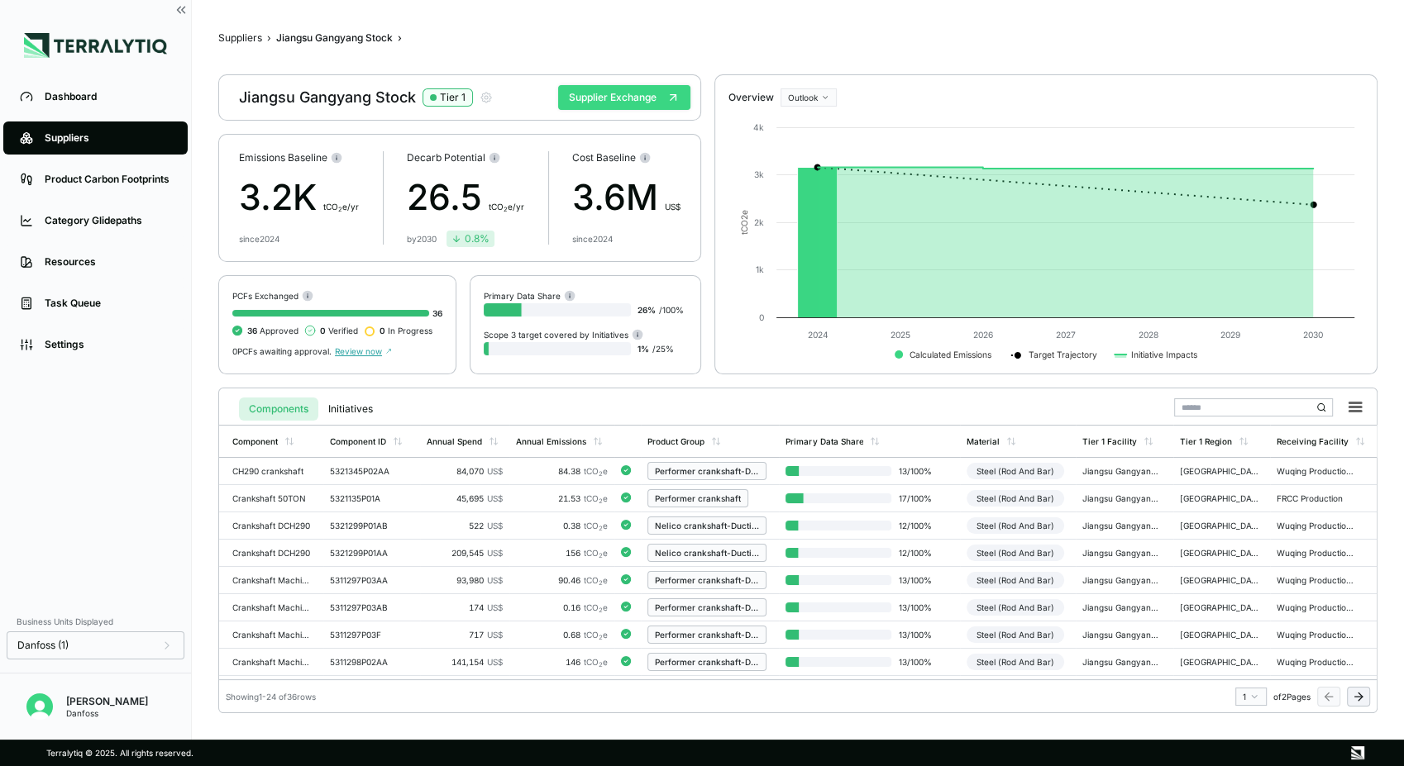
click at [615, 90] on button "Supplier Exchange" at bounding box center [624, 97] width 132 height 25
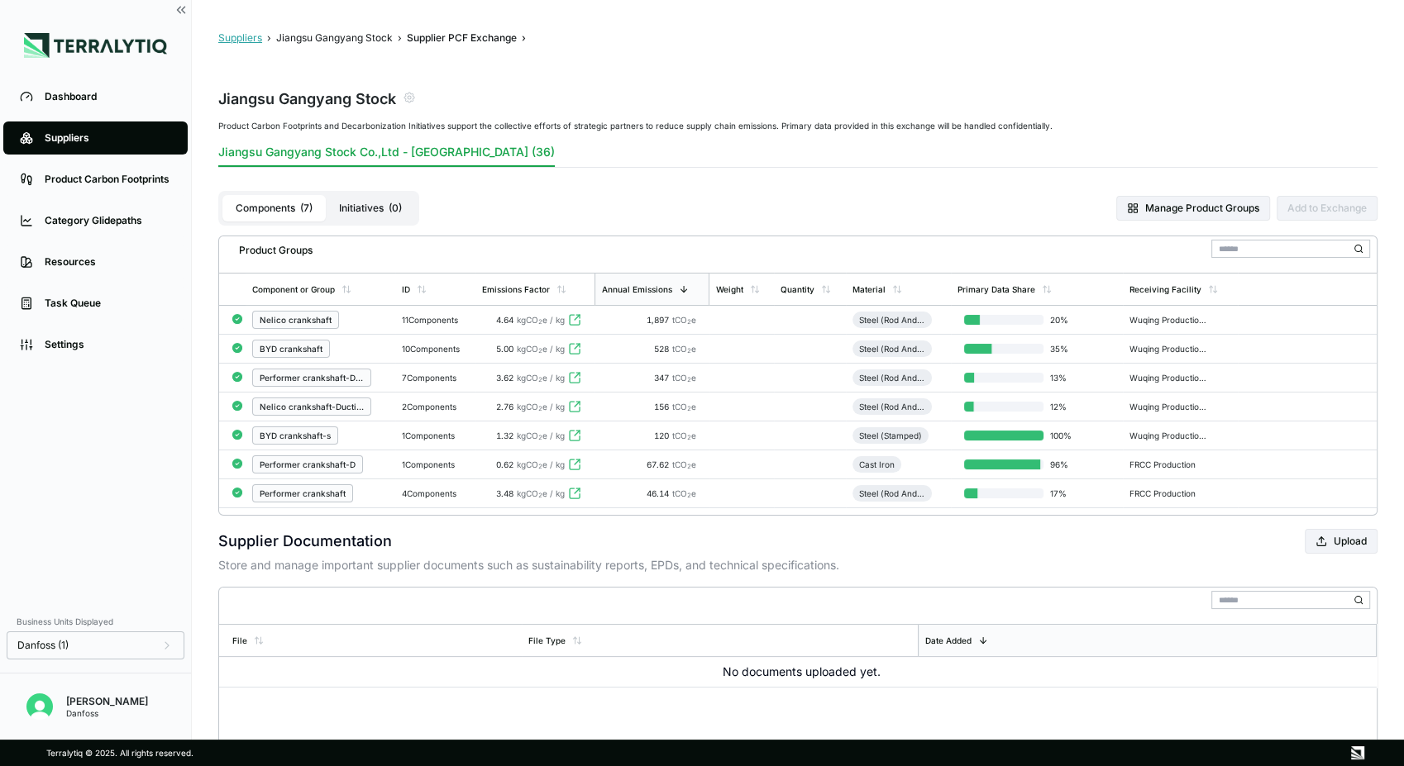
click at [245, 41] on button "Suppliers" at bounding box center [240, 37] width 44 height 13
